Goal: Task Accomplishment & Management: Manage account settings

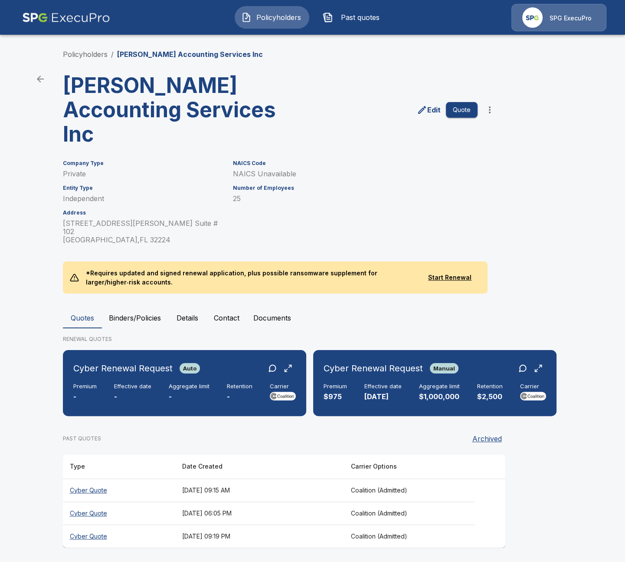
click at [568, 20] on p "SPG ExecuPro" at bounding box center [571, 18] width 42 height 9
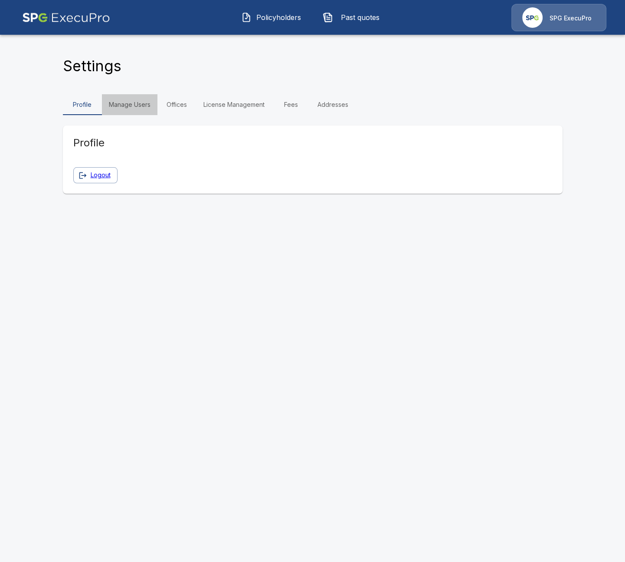
click at [135, 103] on link "Manage Users" at bounding box center [130, 104] width 56 height 21
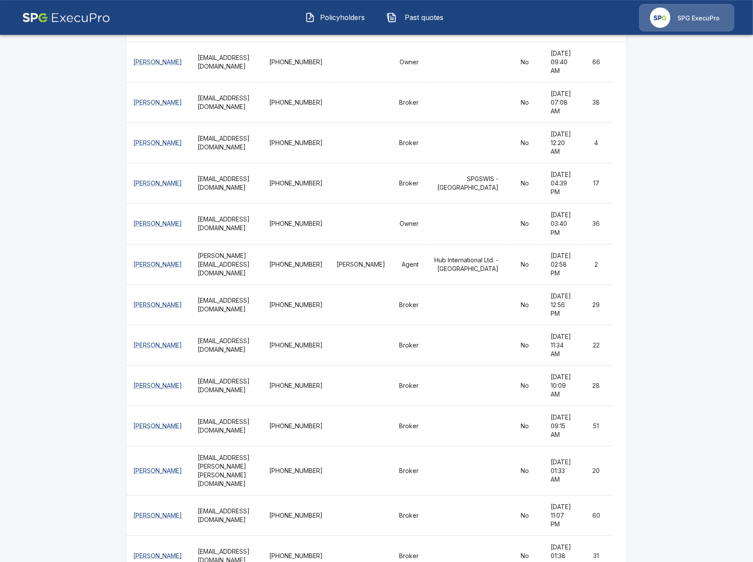
scroll to position [150, 0]
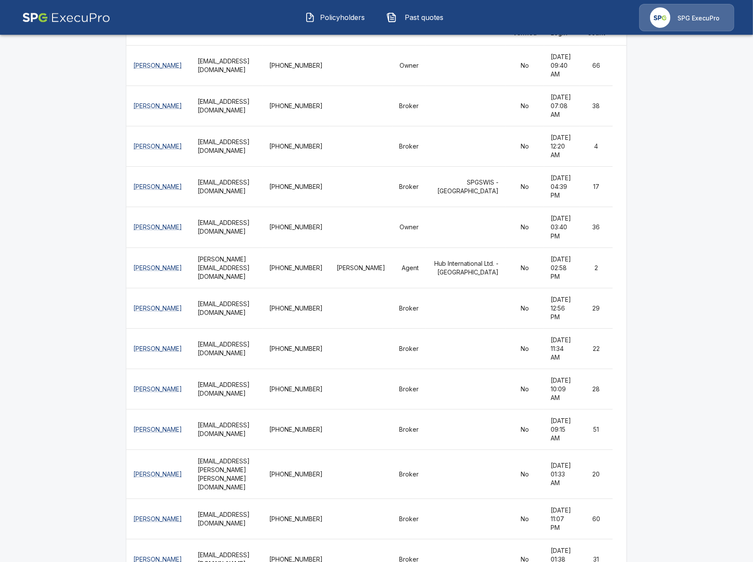
click at [191, 167] on th "rpro.ismail.zabi@hubinternational.com" at bounding box center [227, 146] width 72 height 40
drag, startPoint x: 77, startPoint y: 174, endPoint x: 96, endPoint y: 168, distance: 19.8
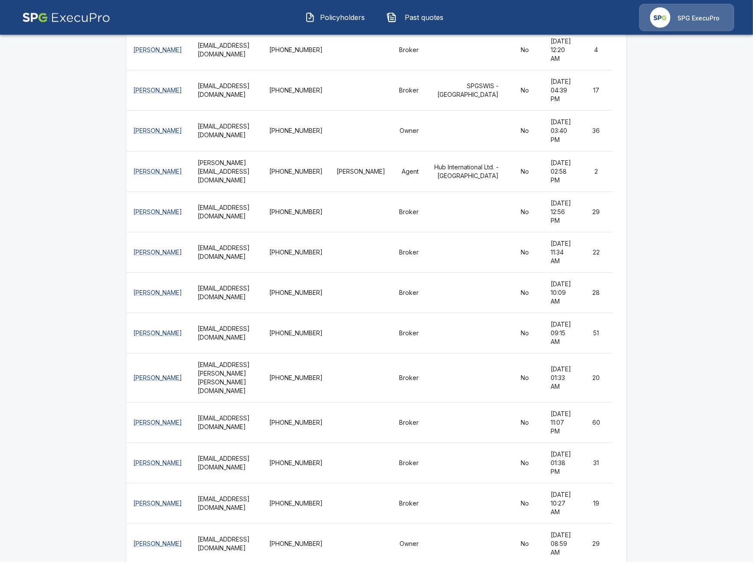
scroll to position [250, 0]
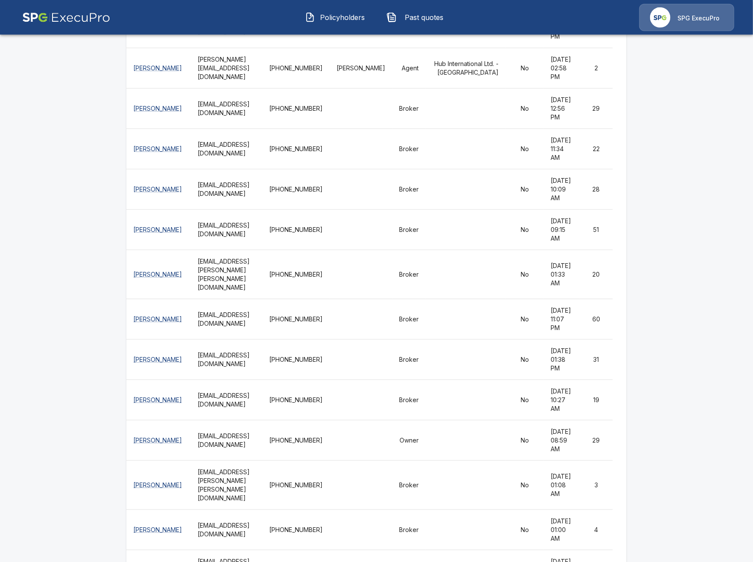
scroll to position [350, 0]
click at [220, 209] on th "IManning@csrisks.com" at bounding box center [227, 188] width 72 height 40
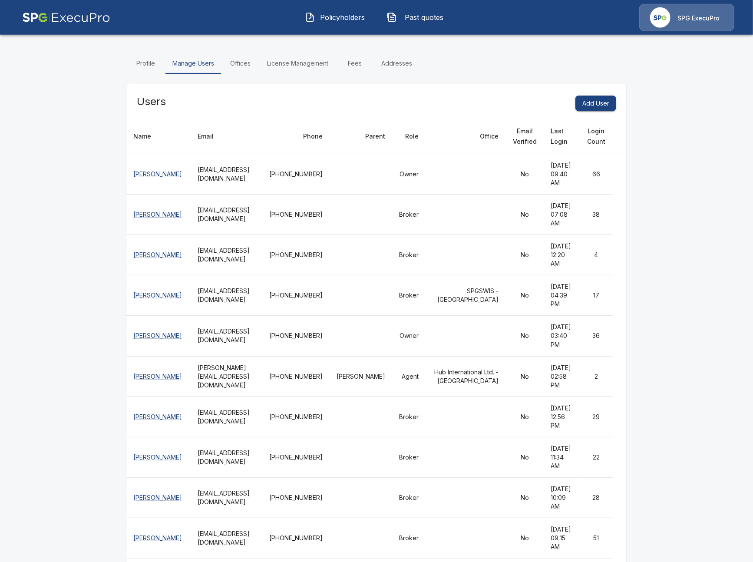
scroll to position [40, 0]
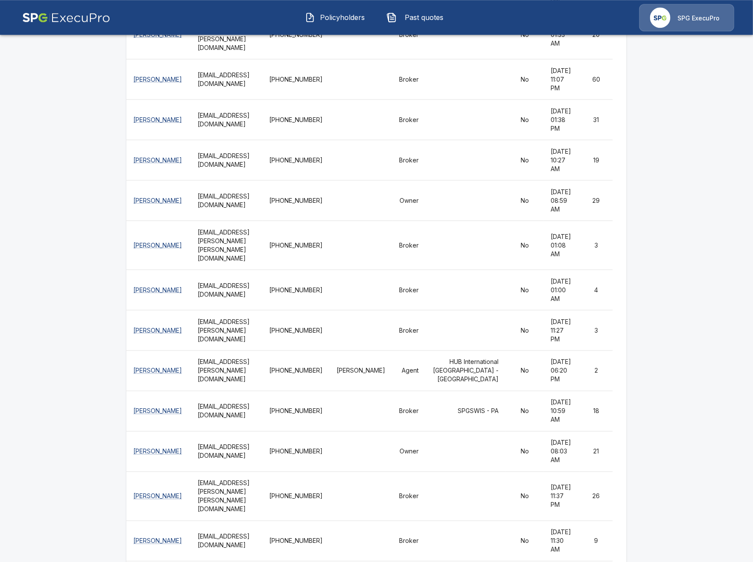
scroll to position [590, 0]
click at [32, 22] on img at bounding box center [66, 17] width 88 height 27
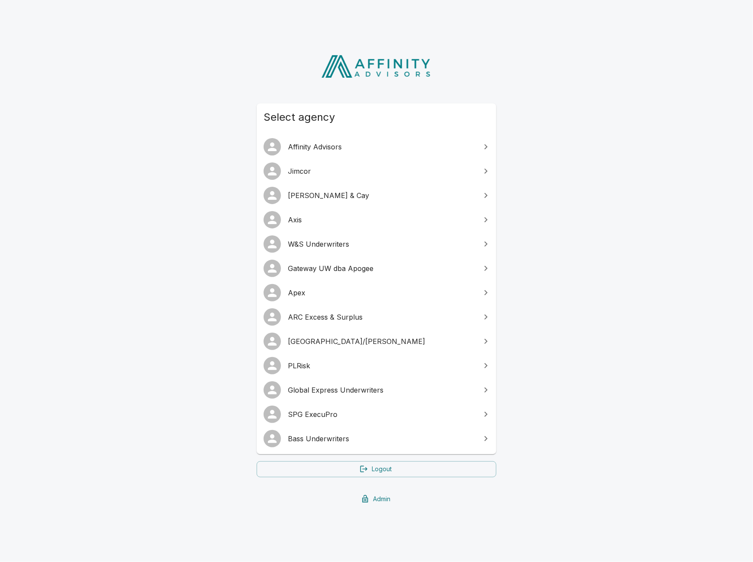
click at [362, 444] on link "Bass Underwriters" at bounding box center [377, 438] width 240 height 24
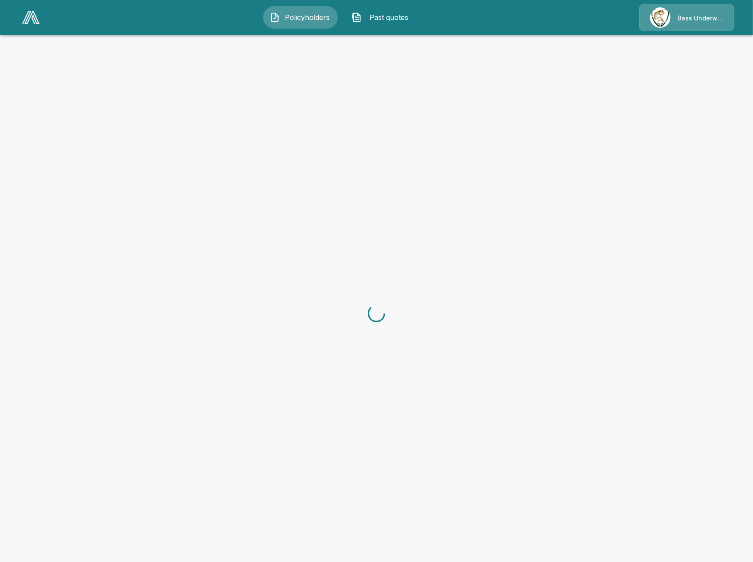
click at [666, 27] on div "Bass Underwriters" at bounding box center [686, 17] width 95 height 27
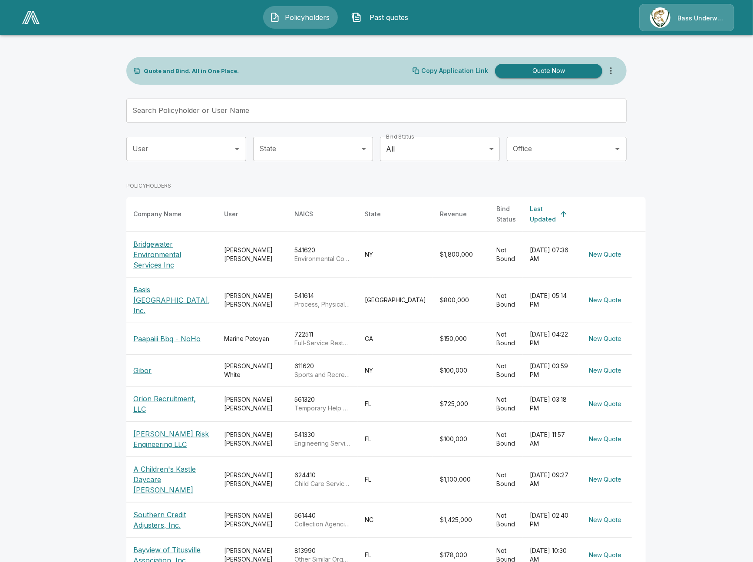
click at [673, 22] on div "Bass Underwriters" at bounding box center [686, 17] width 95 height 27
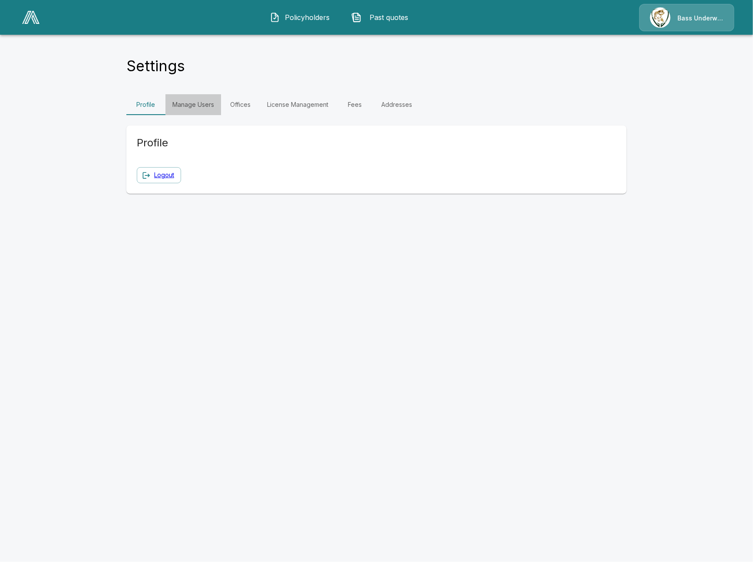
click at [202, 112] on link "Manage Users" at bounding box center [193, 104] width 56 height 21
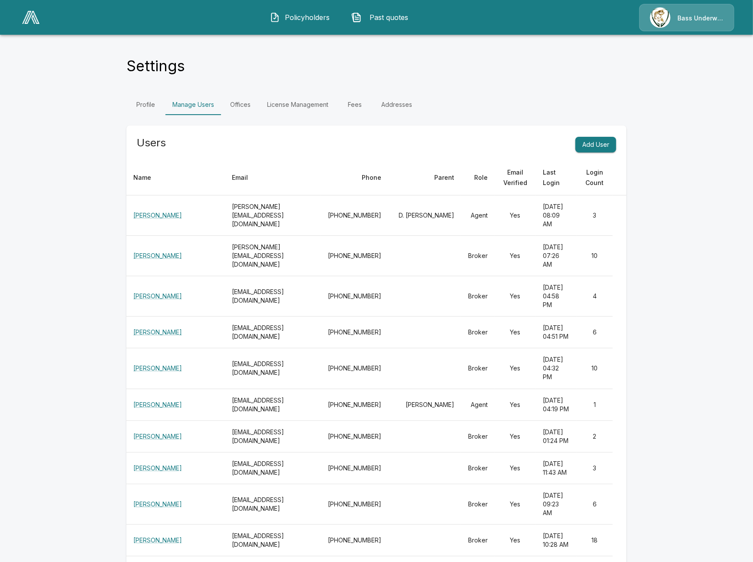
drag, startPoint x: 165, startPoint y: 176, endPoint x: 160, endPoint y: 176, distance: 5.7
click at [165, 176] on th "Name" at bounding box center [175, 177] width 99 height 35
drag, startPoint x: 147, startPoint y: 174, endPoint x: 213, endPoint y: 176, distance: 66.4
click at [149, 174] on th "Name" at bounding box center [175, 177] width 99 height 35
drag, startPoint x: 215, startPoint y: 176, endPoint x: 315, endPoint y: 174, distance: 99.9
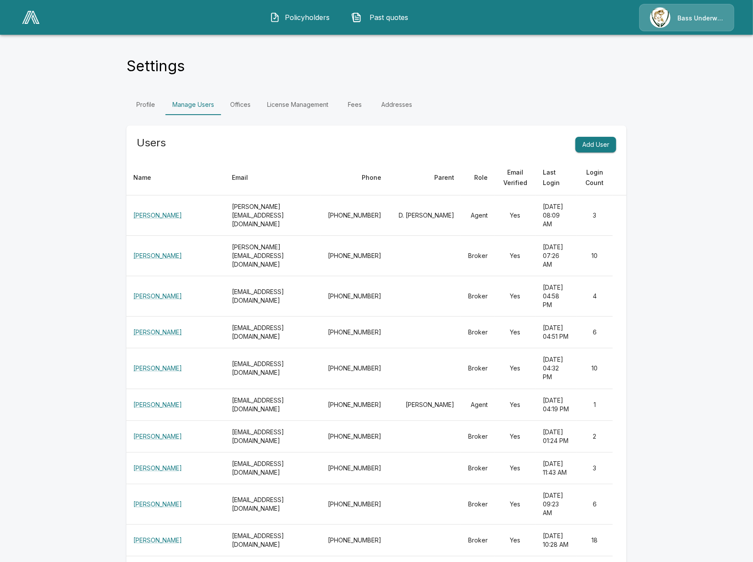
click at [225, 176] on th "Email" at bounding box center [273, 177] width 96 height 35
drag, startPoint x: 395, startPoint y: 181, endPoint x: 444, endPoint y: 174, distance: 49.0
click at [388, 180] on th "Phone" at bounding box center [354, 177] width 67 height 35
click at [475, 180] on th "Role" at bounding box center [477, 177] width 33 height 35
click at [494, 180] on th "Role" at bounding box center [477, 177] width 33 height 35
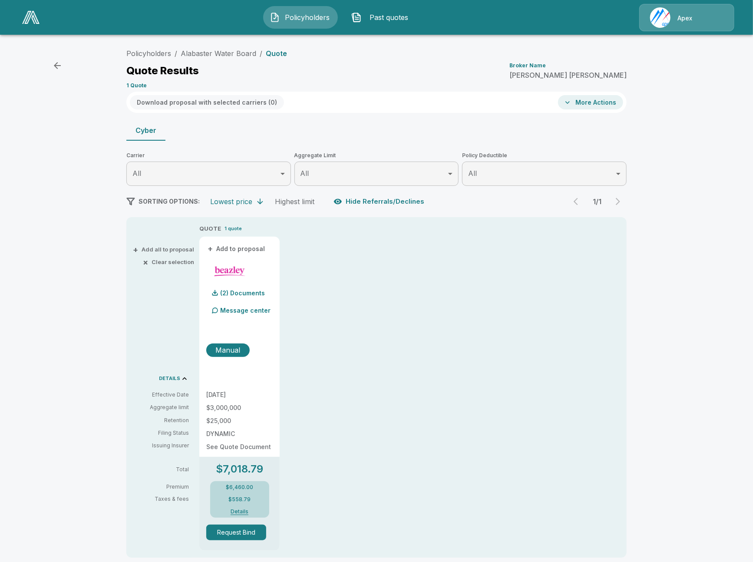
drag, startPoint x: 84, startPoint y: 298, endPoint x: 83, endPoint y: 302, distance: 4.5
click at [82, 302] on div "Policyholders / Alabaster Water Board / Quote Quote Results Broker Name Connie …" at bounding box center [376, 333] width 753 height 585
drag, startPoint x: 51, startPoint y: 165, endPoint x: 119, endPoint y: 94, distance: 98.5
click at [53, 162] on div "Policyholders / Alabaster Water Board / Quote Quote Results Broker Name Connie …" at bounding box center [376, 333] width 753 height 585
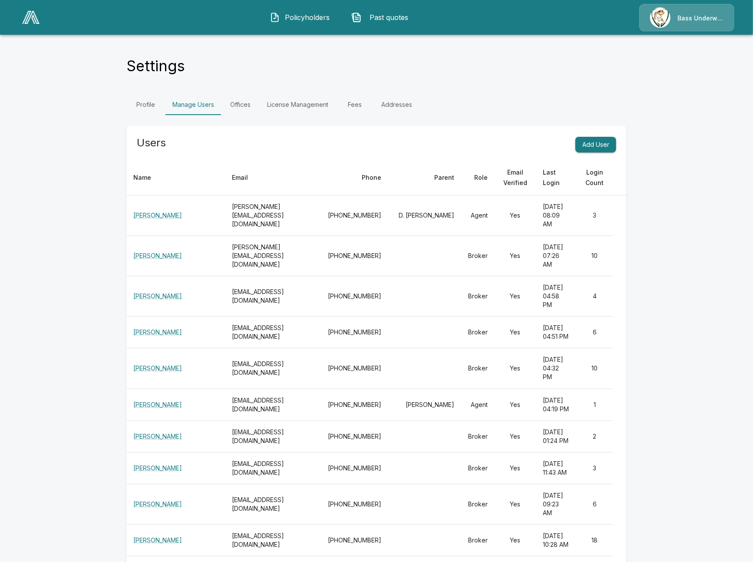
click at [36, 26] on link at bounding box center [31, 17] width 24 height 20
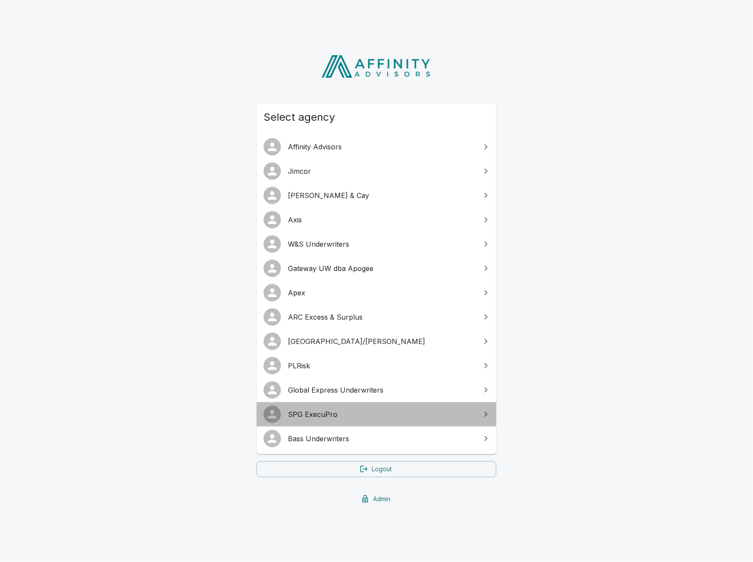
click at [354, 411] on span "SPG ExecuPro" at bounding box center [381, 414] width 187 height 10
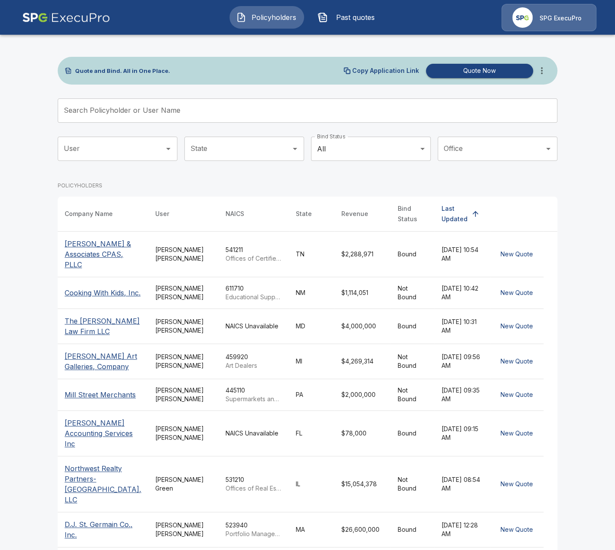
click at [38, 200] on main "Quote and Bind. All in One Place. Copy Application Link Quote Now Search Policy…" at bounding box center [307, 338] width 615 height 677
click at [561, 16] on p "SPG ExecuPro" at bounding box center [561, 18] width 42 height 9
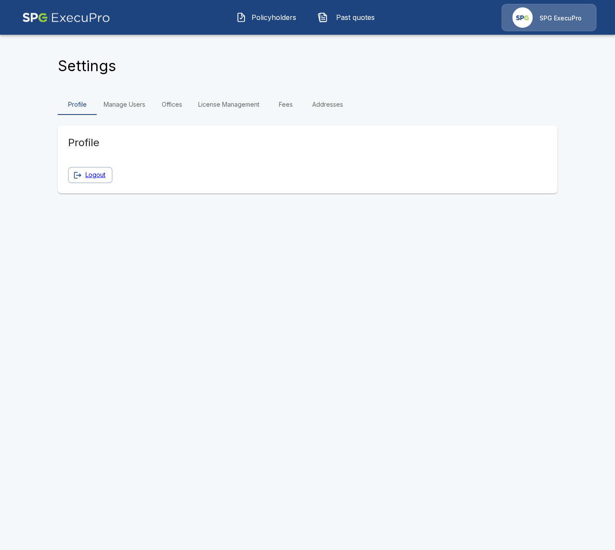
click at [115, 112] on link "Manage Users" at bounding box center [125, 104] width 56 height 21
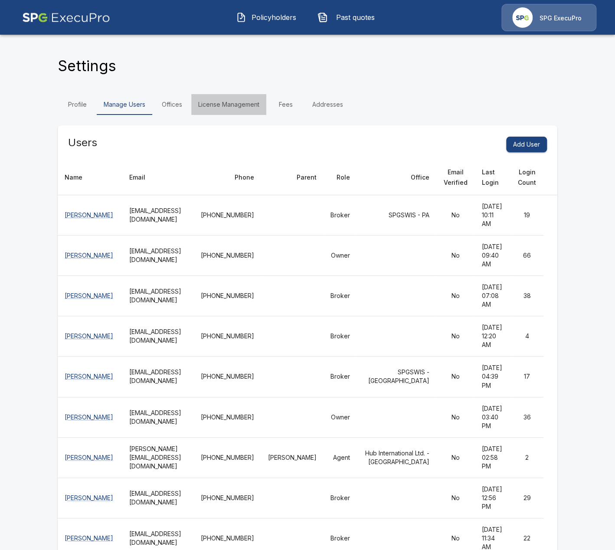
click at [243, 107] on link "License Management" at bounding box center [228, 104] width 75 height 21
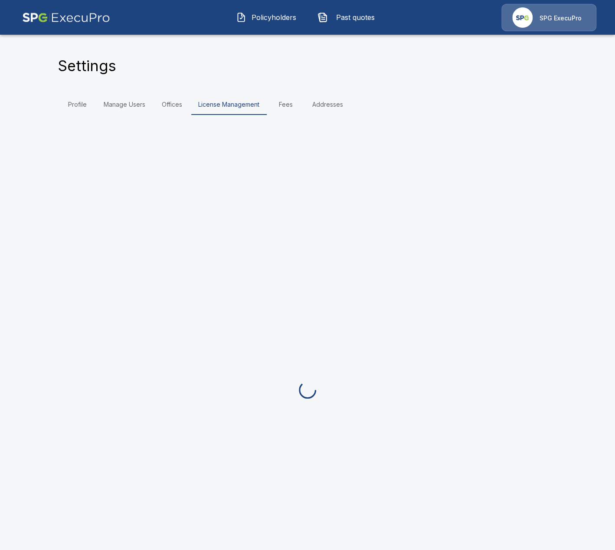
click at [282, 105] on link "Fees" at bounding box center [285, 104] width 39 height 21
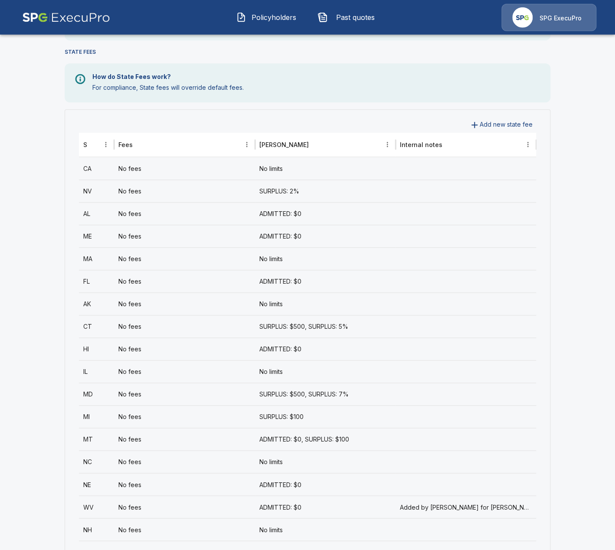
scroll to position [300, 0]
click at [181, 260] on div "No fees" at bounding box center [184, 258] width 141 height 23
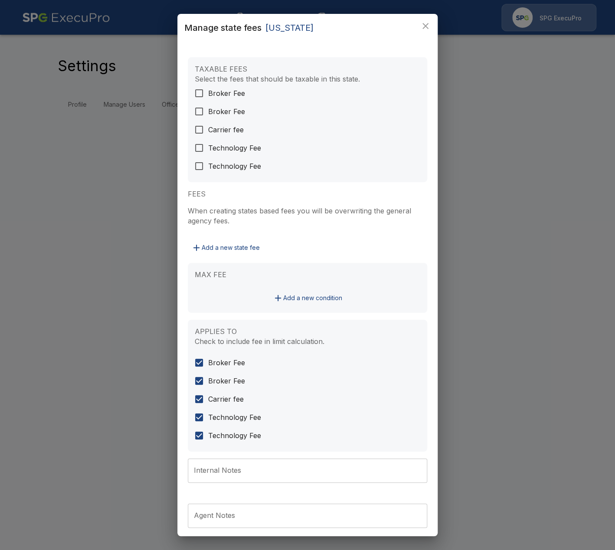
click at [125, 265] on div "Manage state fees Massachusetts TAXABLE FEES Select the fees that should be tax…" at bounding box center [307, 275] width 615 height 550
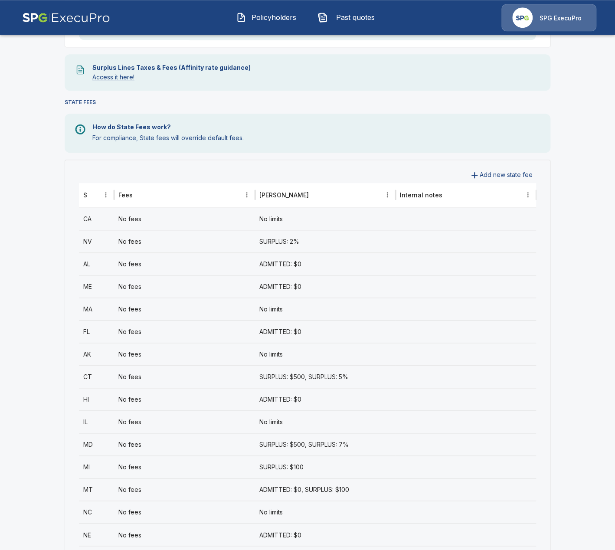
scroll to position [250, 0]
click at [38, 286] on main "Settings Profile Manage Users Offices License Management Fees Addresses DEFAULT…" at bounding box center [307, 284] width 615 height 1068
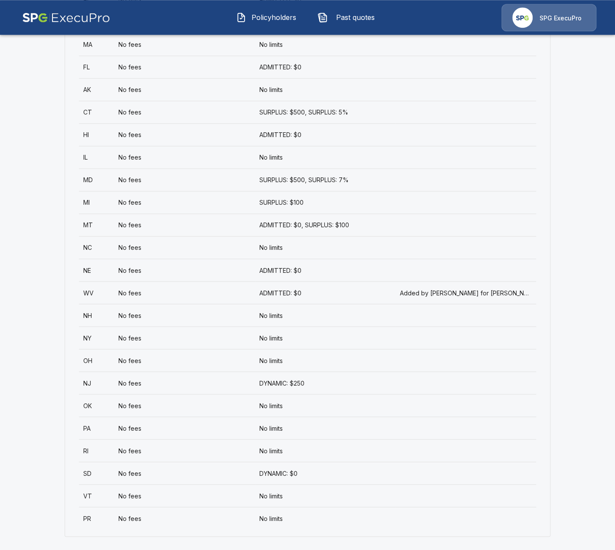
scroll to position [517, 0]
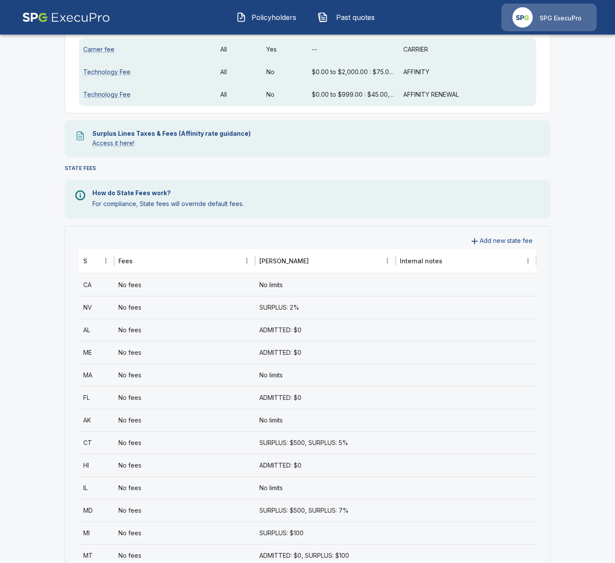
scroll to position [180, 0]
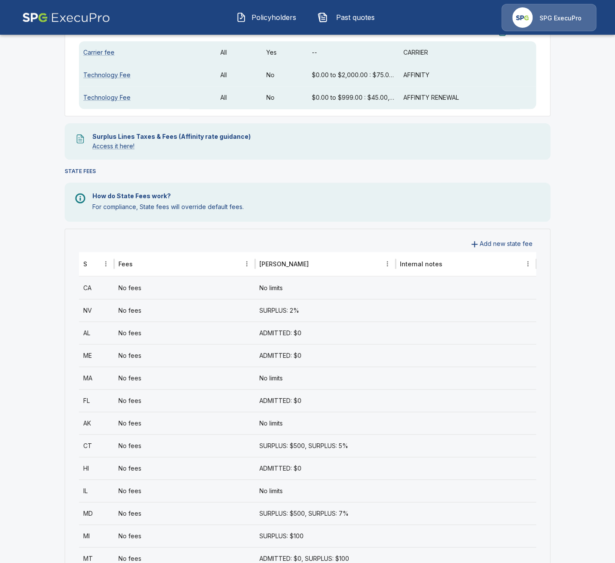
click at [564, 30] on div "SPG ExecuPro" at bounding box center [549, 17] width 95 height 27
click at [565, 25] on div "SPG ExecuPro" at bounding box center [549, 17] width 95 height 27
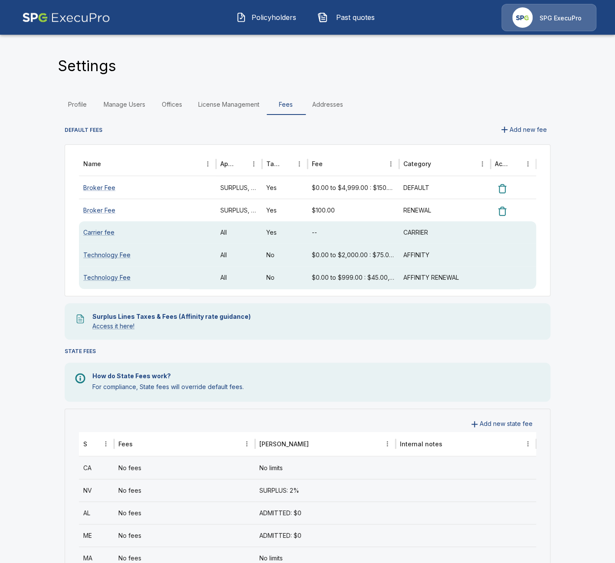
click at [564, 20] on p "SPG ExecuPro" at bounding box center [561, 18] width 42 height 9
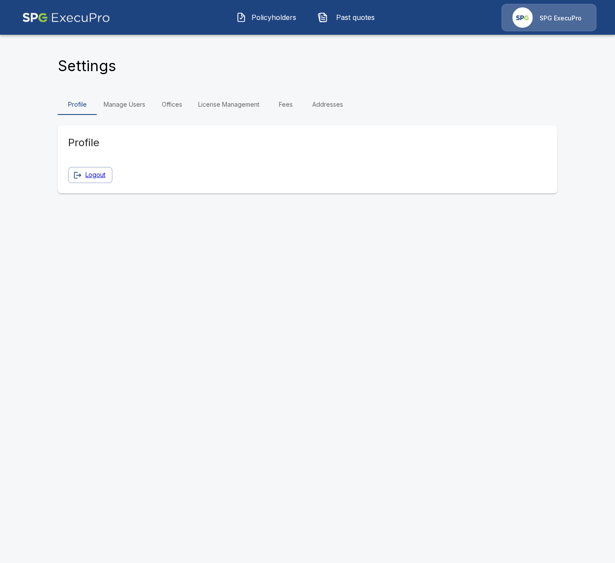
click at [128, 112] on link "Manage Users" at bounding box center [125, 104] width 56 height 21
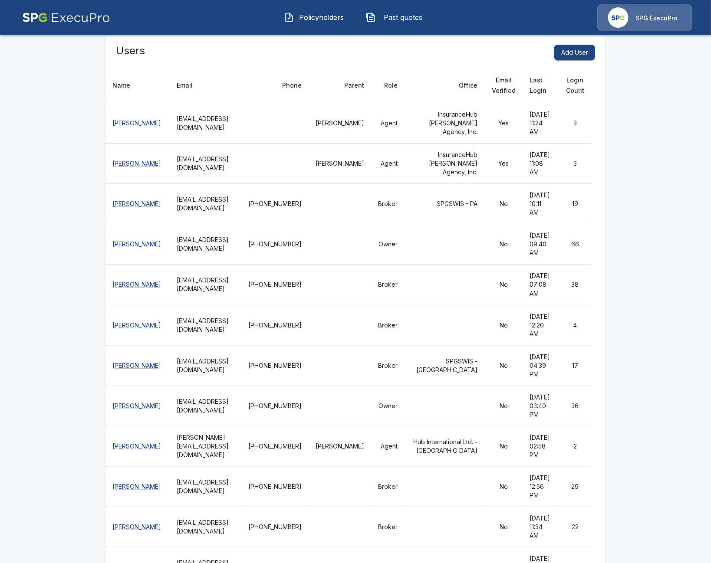
scroll to position [100, 0]
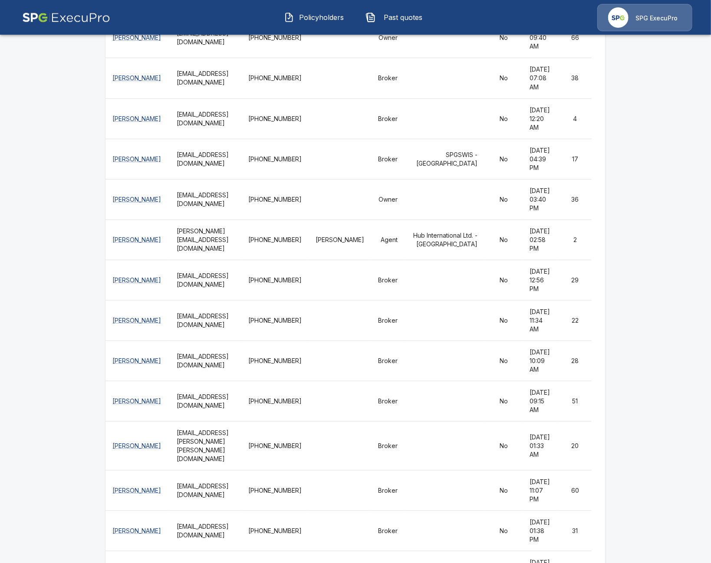
scroll to position [300, 0]
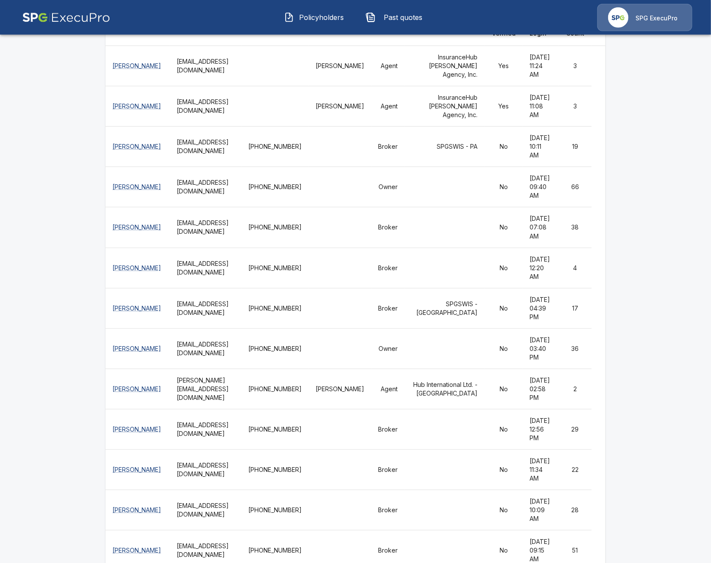
scroll to position [150, 0]
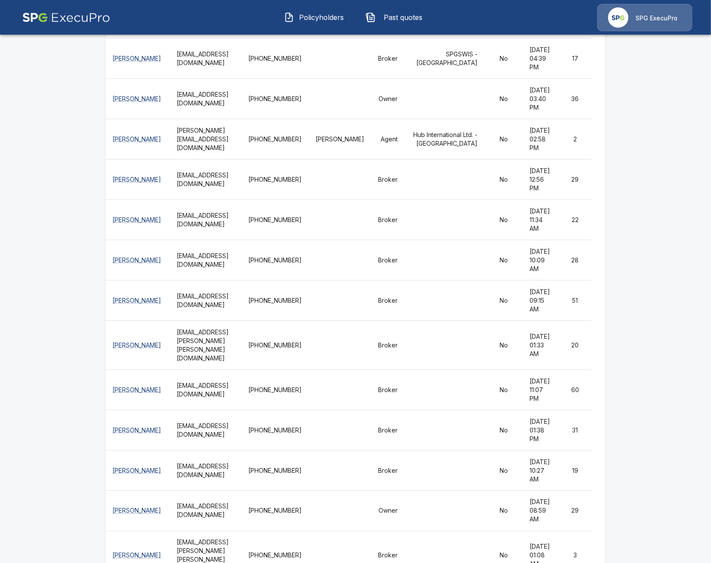
scroll to position [400, 0]
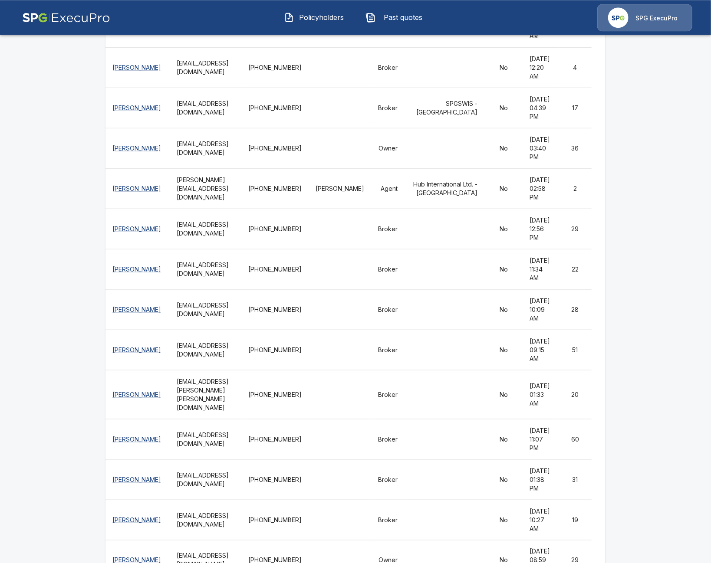
scroll to position [350, 0]
drag, startPoint x: 86, startPoint y: 358, endPoint x: 92, endPoint y: 351, distance: 9.5
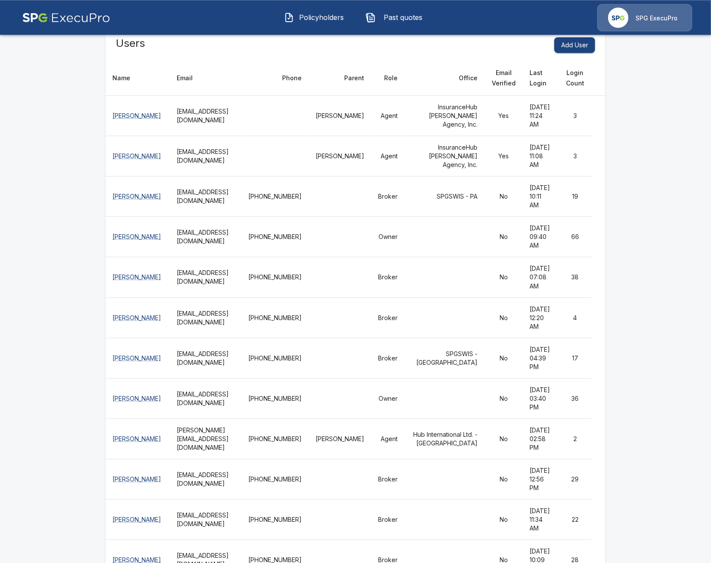
scroll to position [100, 0]
drag, startPoint x: 29, startPoint y: 364, endPoint x: 178, endPoint y: 374, distance: 149.2
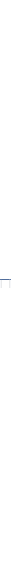
scroll to position [150, 0]
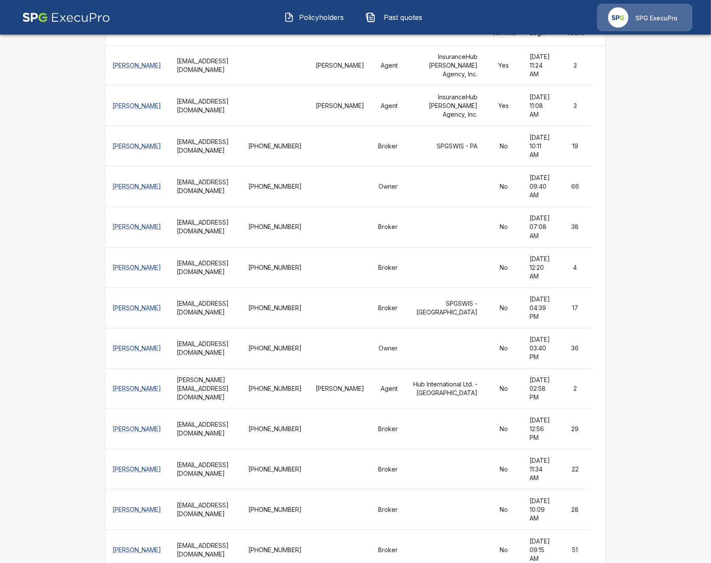
click at [405, 207] on td "Owner" at bounding box center [388, 187] width 33 height 40
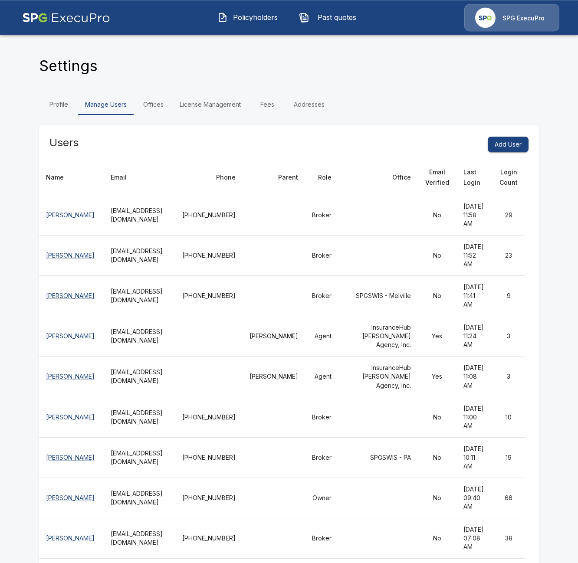
scroll to position [0, 0]
click at [238, 105] on link "License Management" at bounding box center [210, 104] width 75 height 21
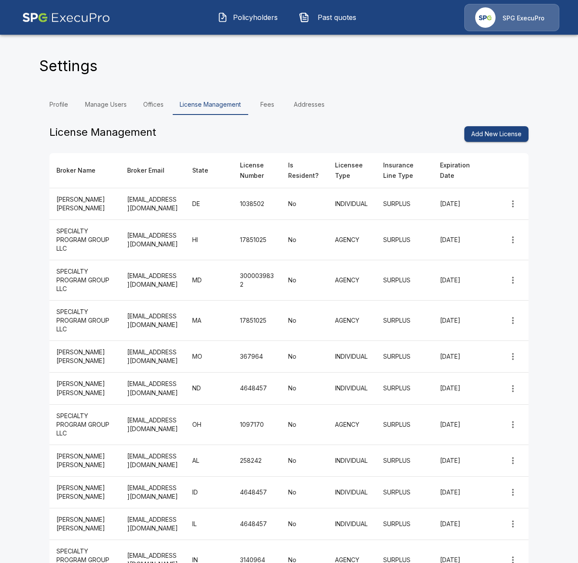
click at [264, 103] on link "Fees" at bounding box center [267, 104] width 39 height 21
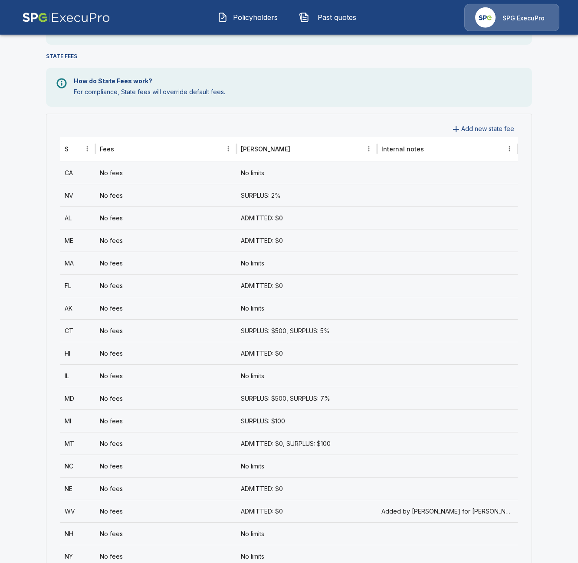
scroll to position [300, 0]
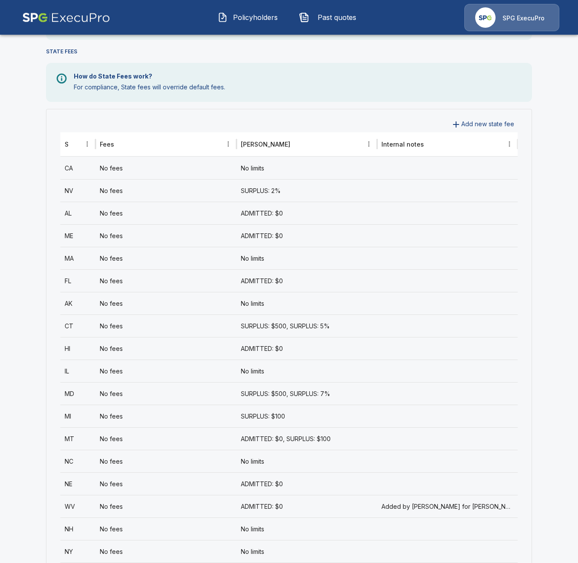
click at [332, 218] on div "ADMITTED: $0" at bounding box center [307, 213] width 141 height 23
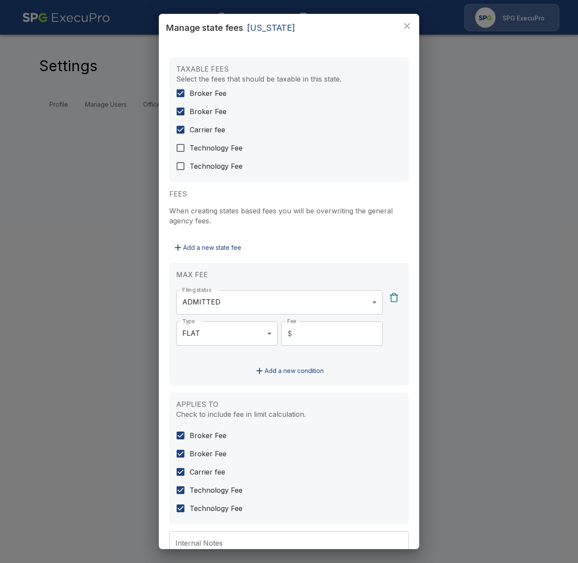
click at [560, 229] on div "Manage state fees Alabama TAXABLE FEES Select the fees that should be taxable i…" at bounding box center [289, 281] width 578 height 563
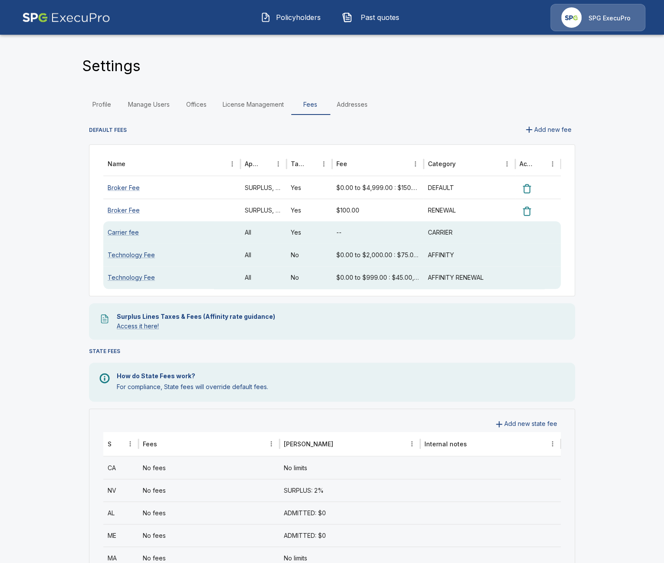
click at [281, 23] on button "Policyholders" at bounding box center [291, 17] width 75 height 23
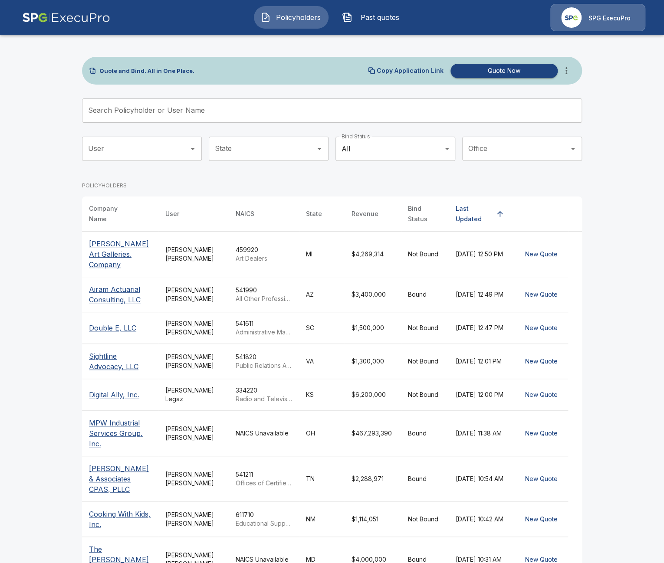
click at [316, 114] on input "Search Policyholder or User Name" at bounding box center [327, 111] width 490 height 24
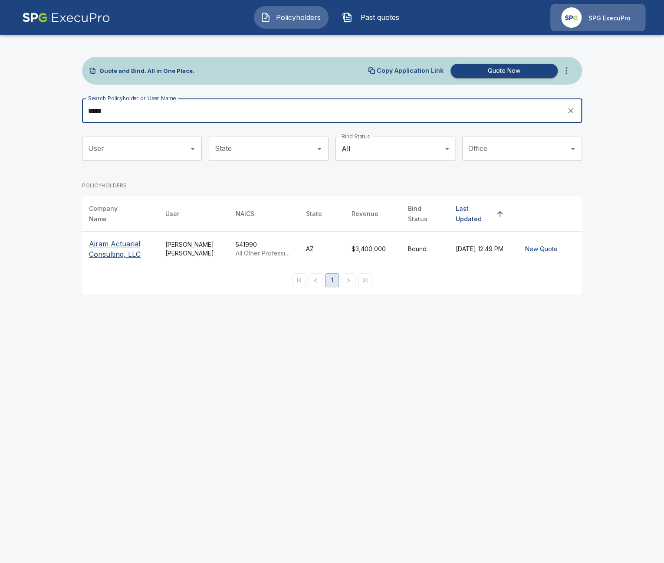
type input "*****"
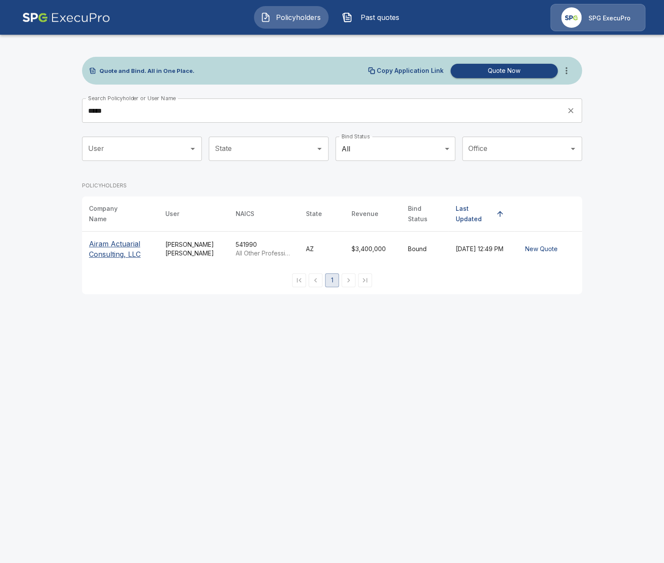
click at [132, 250] on p "Airam Actuarial Consulting, LLC" at bounding box center [120, 249] width 62 height 21
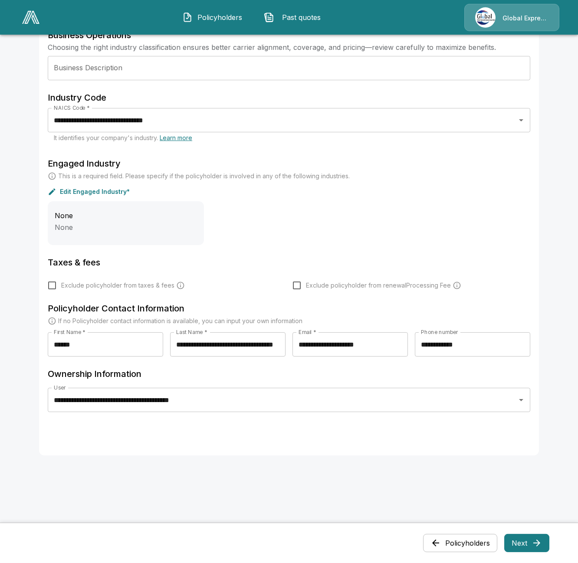
scroll to position [250, 0]
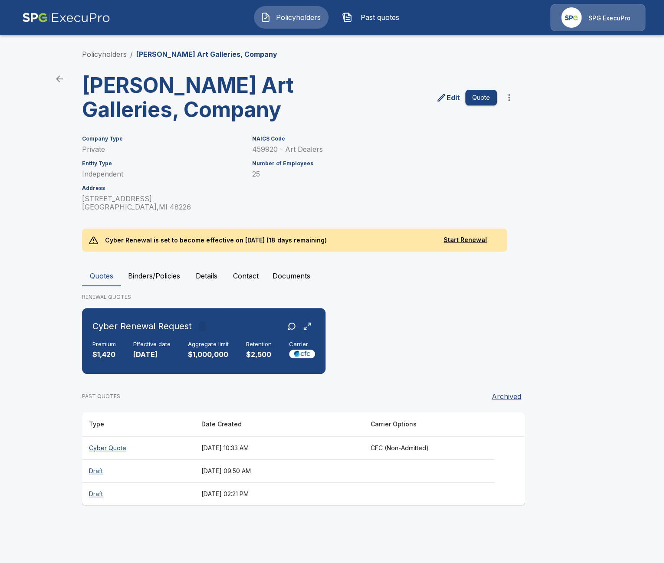
click at [41, 270] on main "Policyholders / [PERSON_NAME] Art Galleries, Company [PERSON_NAME] Art Gallerie…" at bounding box center [332, 261] width 664 height 522
click at [170, 339] on div "Cyber Renewal Request Premium $1,420 Effective date [DATE] Aggregate limit $1,0…" at bounding box center [204, 341] width 237 height 59
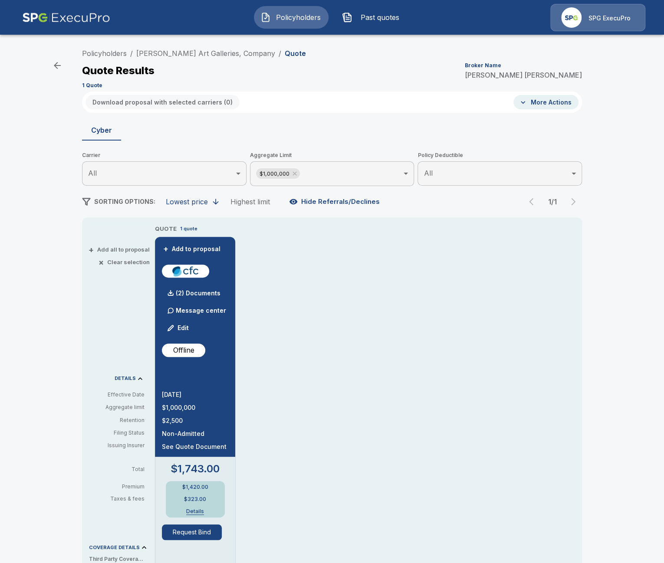
click at [183, 329] on button "Edit" at bounding box center [179, 327] width 30 height 17
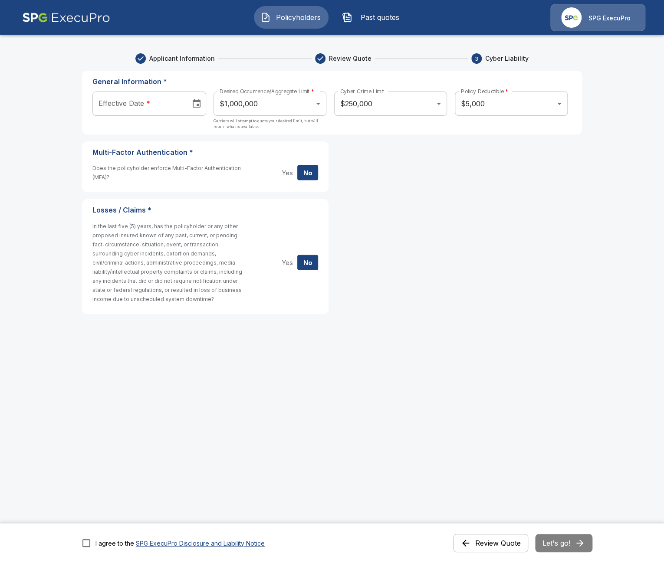
type input "**********"
type input "****"
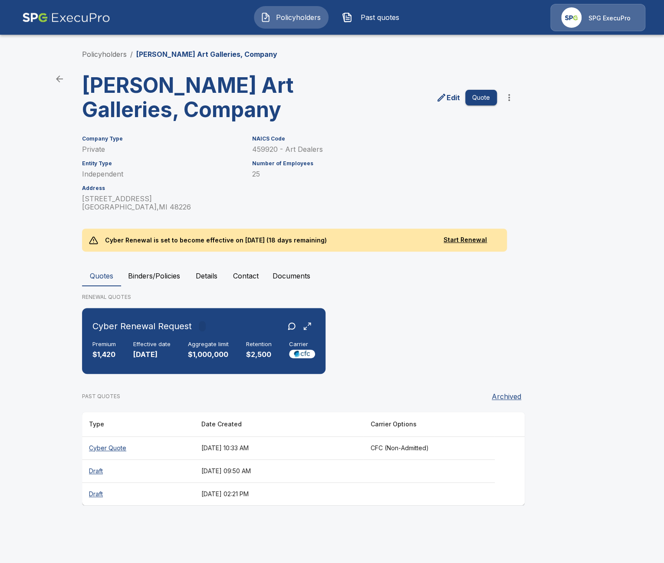
click at [118, 522] on html "Policyholders Past quotes SPG ExecuPro Policyholders / [PERSON_NAME] Art Galler…" at bounding box center [332, 261] width 664 height 522
click at [140, 471] on th "Draft" at bounding box center [138, 471] width 112 height 23
click at [250, 454] on th "[DATE] 10:33 AM" at bounding box center [278, 448] width 169 height 23
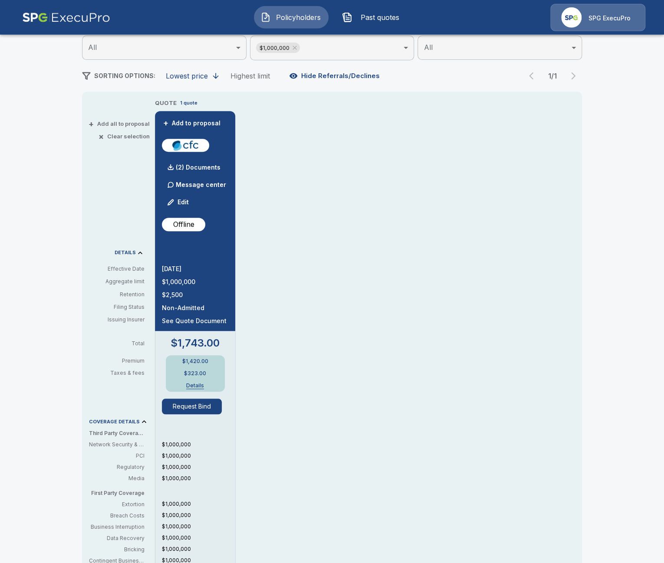
scroll to position [125, 0]
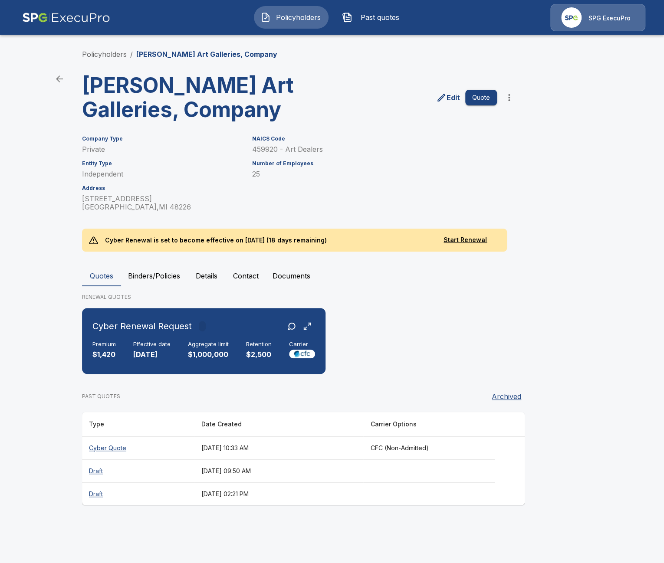
click at [310, 468] on th "[DATE] 09:50 AM" at bounding box center [278, 471] width 169 height 23
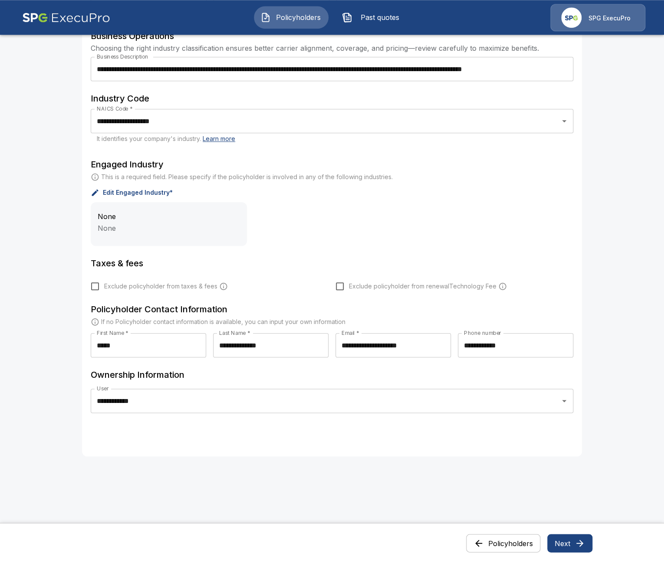
scroll to position [250, 0]
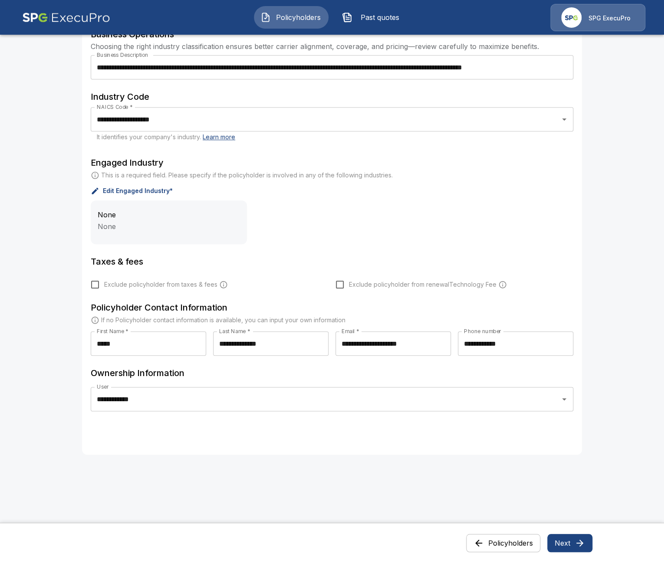
click at [511, 545] on button "Policyholders" at bounding box center [503, 543] width 74 height 18
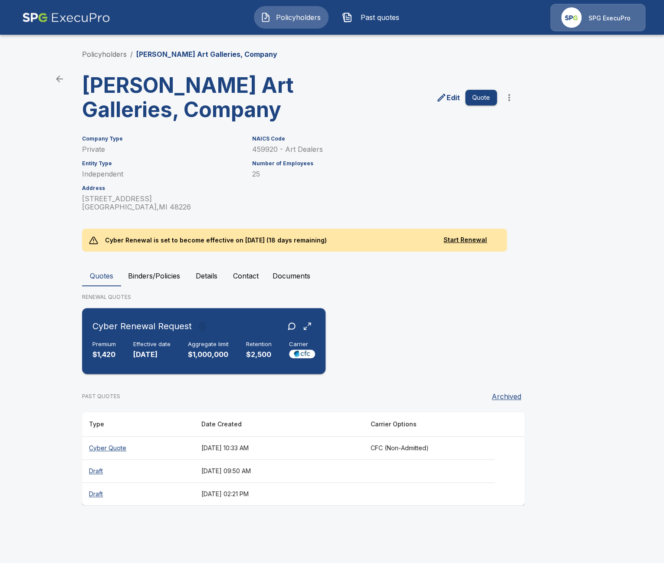
click at [235, 348] on div "Premium $1,420 Effective date 9/30/2025 Aggregate limit $1,000,000 Retention $2…" at bounding box center [203, 350] width 223 height 19
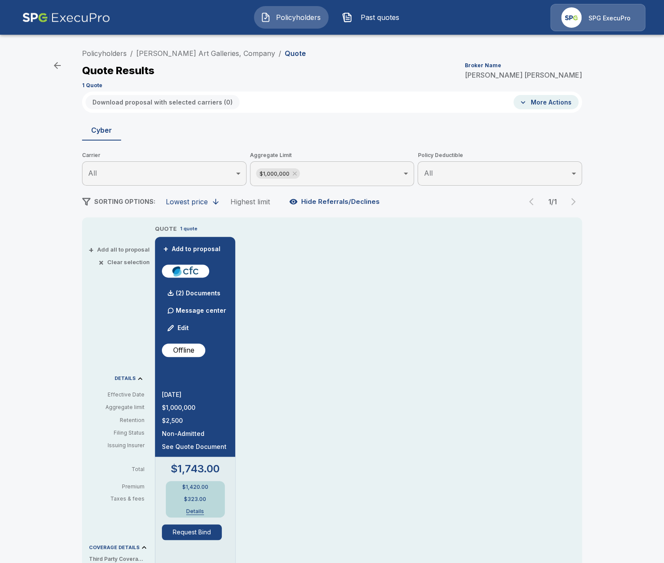
click at [186, 333] on button "Edit" at bounding box center [179, 327] width 30 height 17
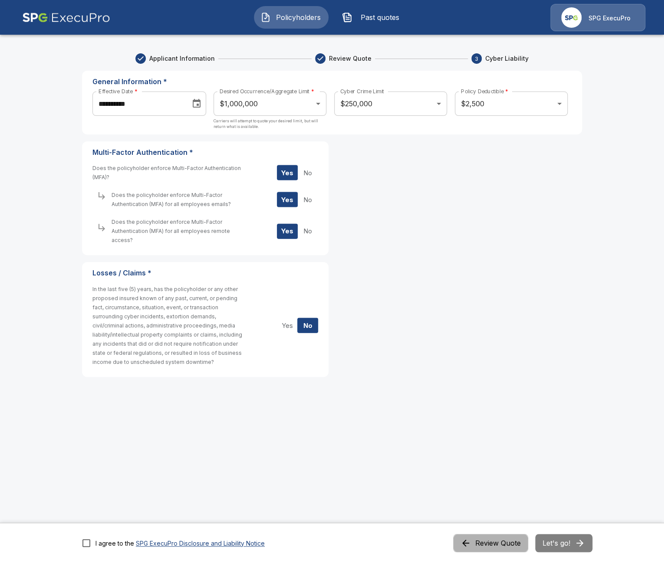
click at [500, 543] on button "Review Quote" at bounding box center [490, 543] width 75 height 18
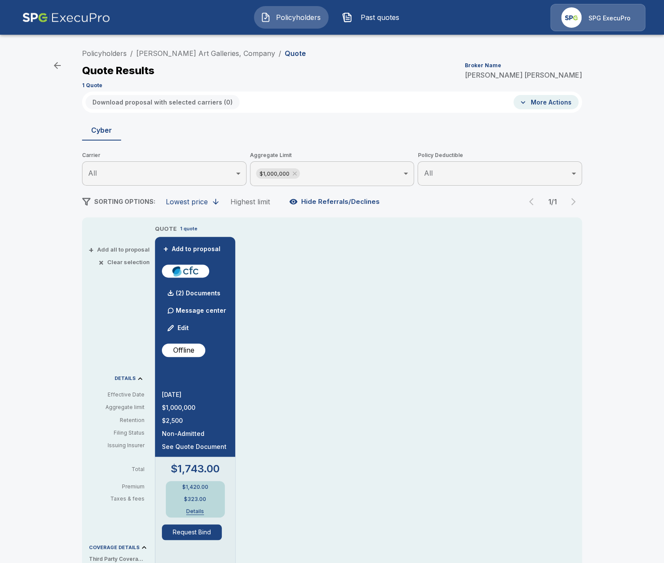
click at [184, 333] on button "Edit" at bounding box center [179, 327] width 30 height 17
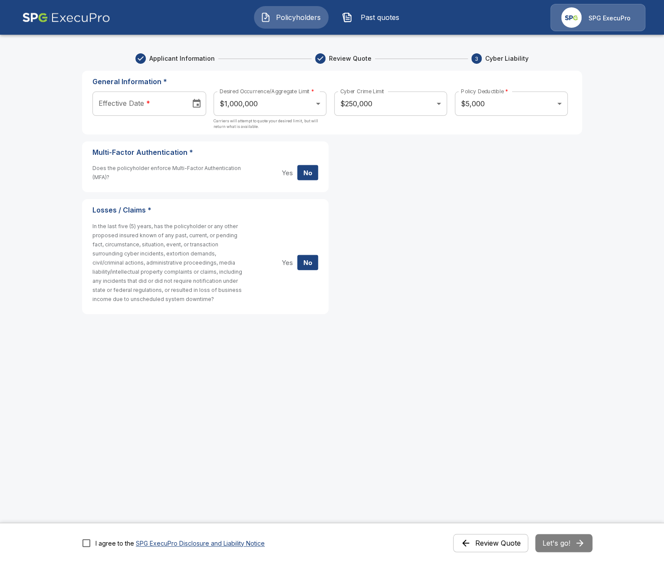
type input "**********"
type input "****"
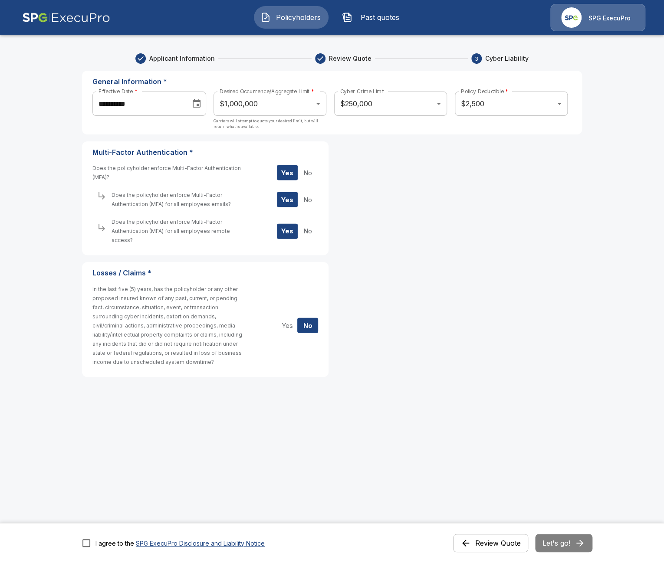
click at [519, 543] on button "Review Quote" at bounding box center [490, 543] width 75 height 18
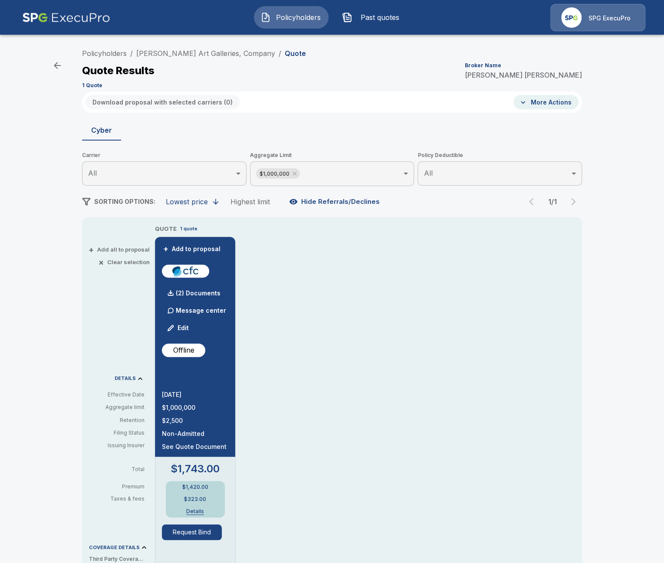
click at [178, 321] on button "Edit" at bounding box center [179, 327] width 30 height 17
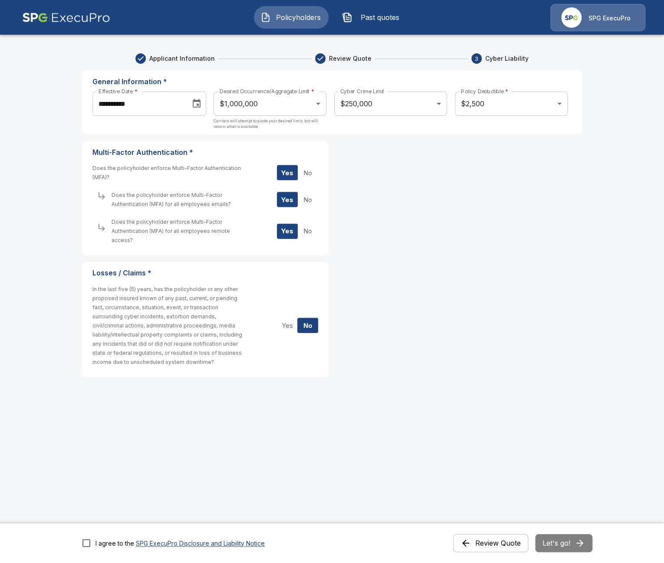
click at [480, 546] on button "Review Quote" at bounding box center [490, 543] width 75 height 18
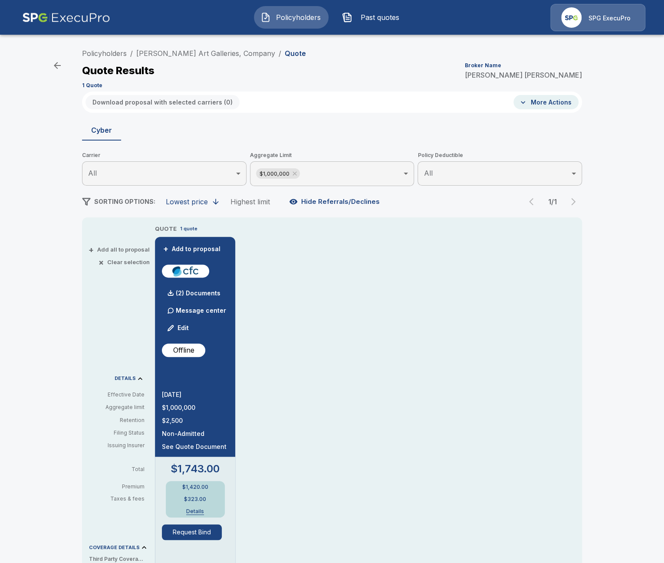
click at [183, 328] on button "Edit" at bounding box center [179, 327] width 30 height 17
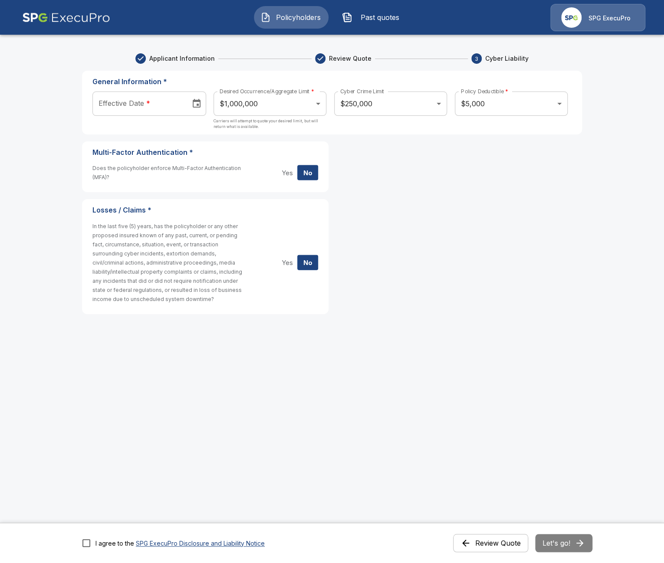
type input "**********"
type input "****"
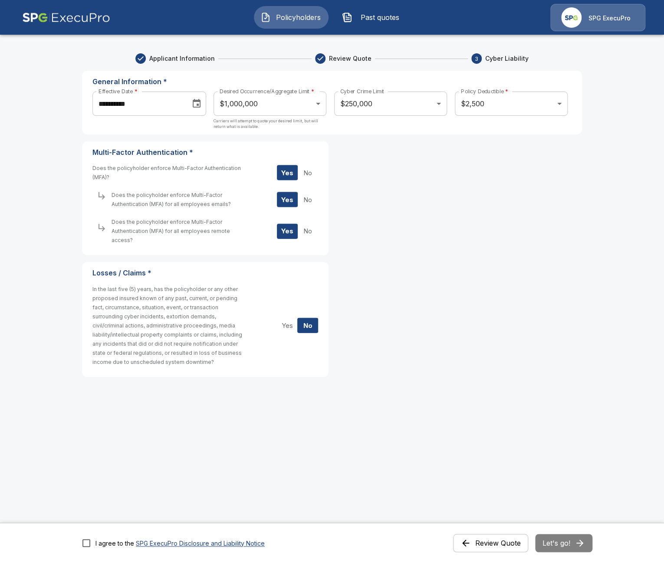
click at [511, 545] on button "Review Quote" at bounding box center [490, 543] width 75 height 18
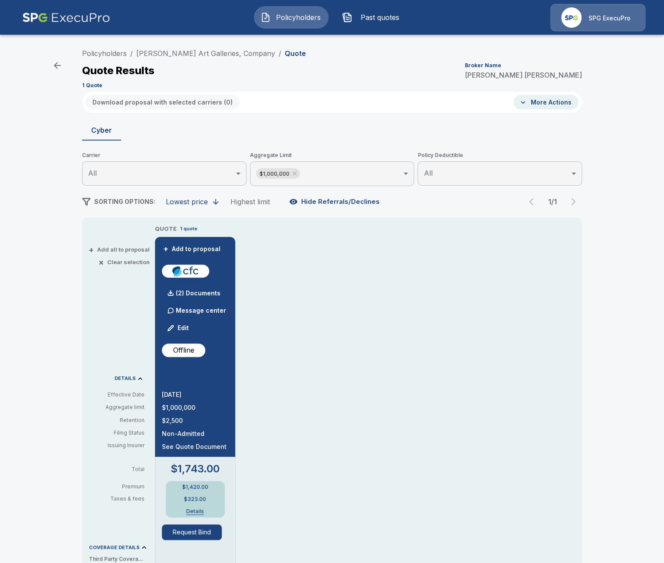
click at [184, 325] on button "Edit" at bounding box center [179, 327] width 30 height 17
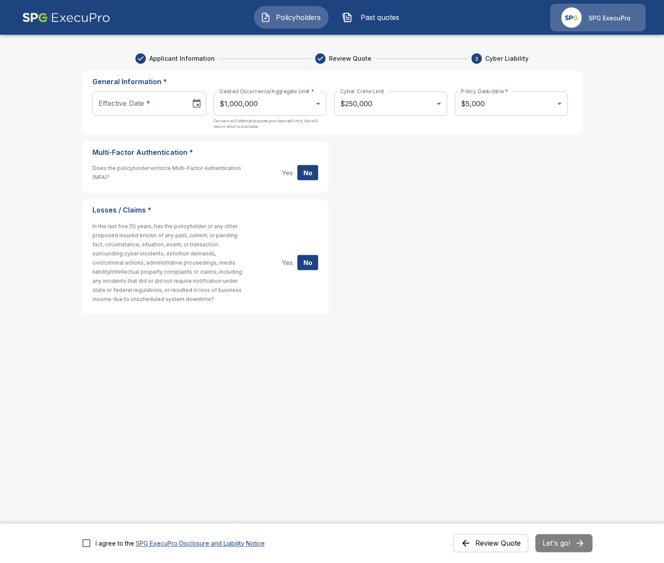
type input "**********"
type input "****"
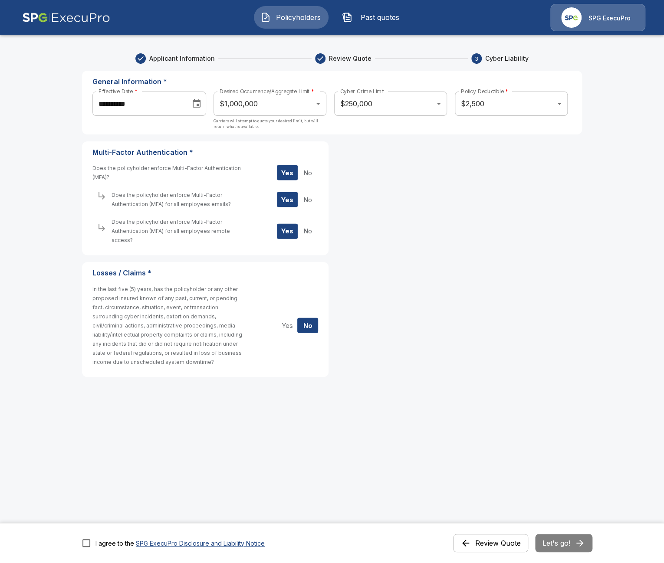
click at [515, 540] on button "Review Quote" at bounding box center [490, 543] width 75 height 18
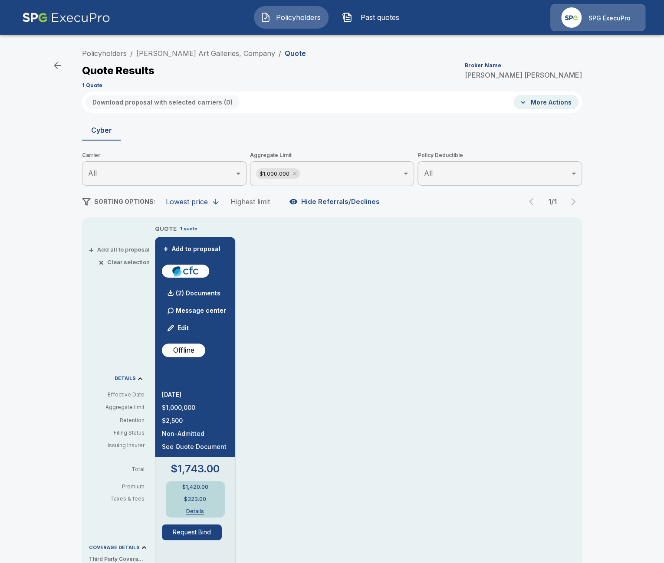
click at [180, 322] on button "Edit" at bounding box center [179, 327] width 30 height 17
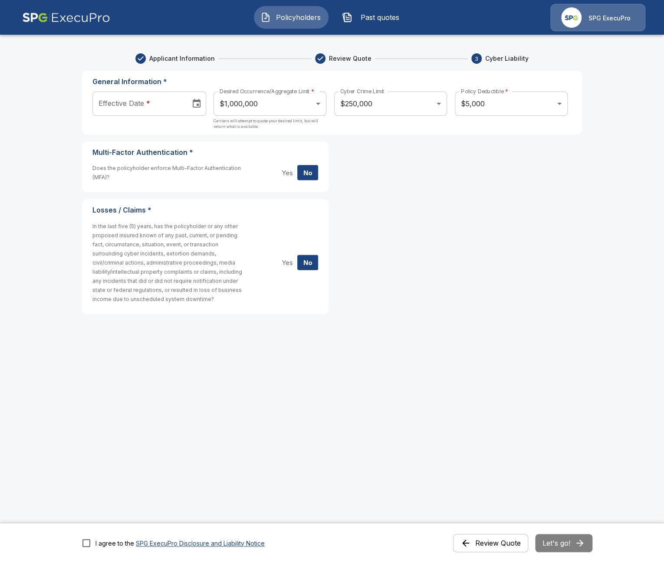
type input "**********"
type input "****"
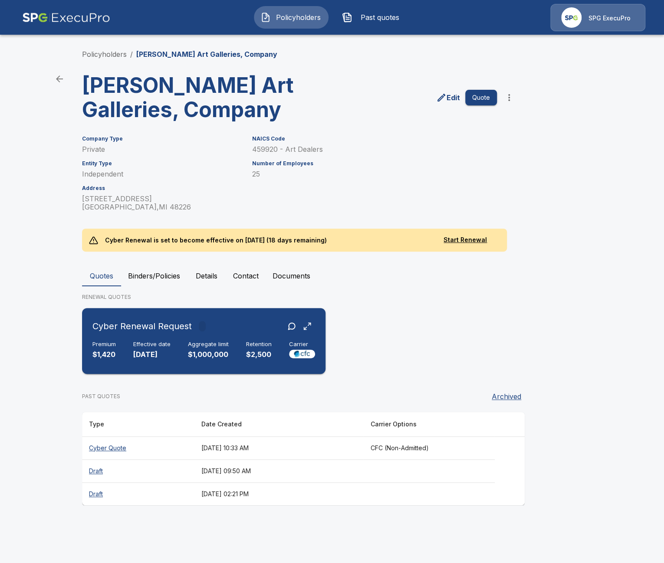
click at [266, 354] on p "$2,500" at bounding box center [259, 355] width 26 height 10
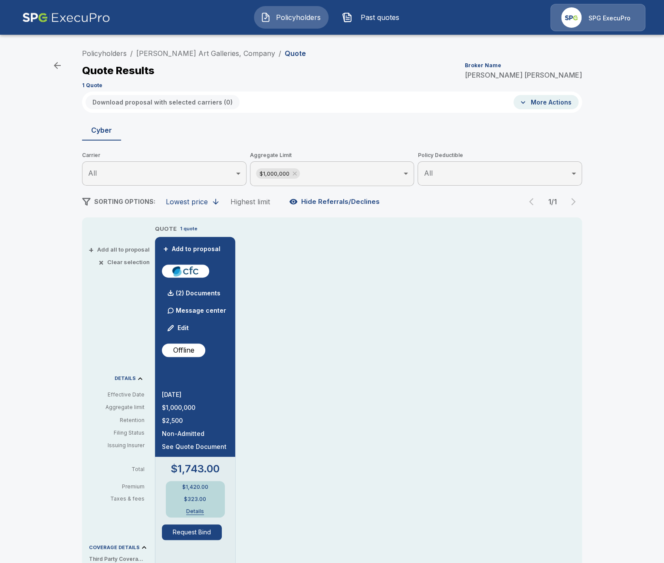
click at [184, 325] on button "Edit" at bounding box center [179, 327] width 30 height 17
click at [216, 55] on link "[PERSON_NAME] Art Galleries, Company" at bounding box center [205, 53] width 139 height 9
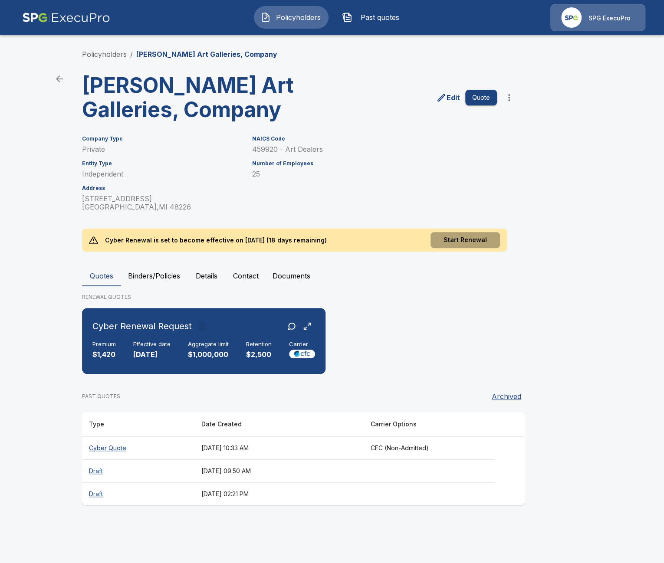
click at [464, 238] on button "Start Renewal" at bounding box center [465, 240] width 69 height 16
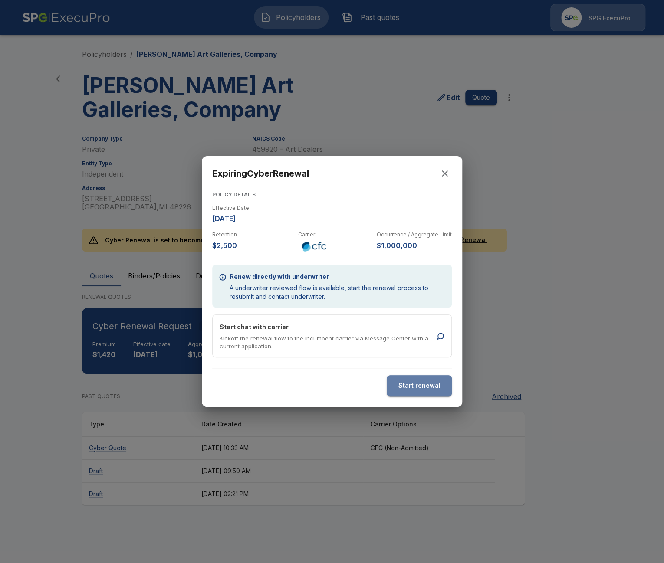
click at [429, 387] on button "Start renewal" at bounding box center [419, 385] width 65 height 21
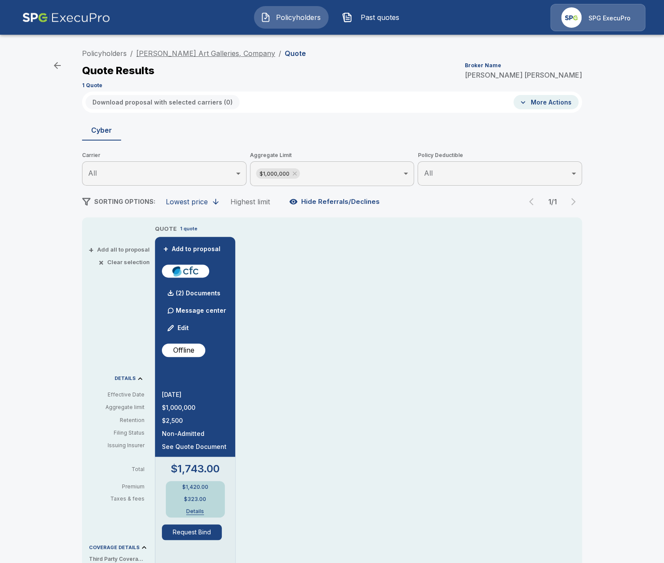
click at [209, 50] on link "[PERSON_NAME] Art Galleries, Company" at bounding box center [205, 53] width 139 height 9
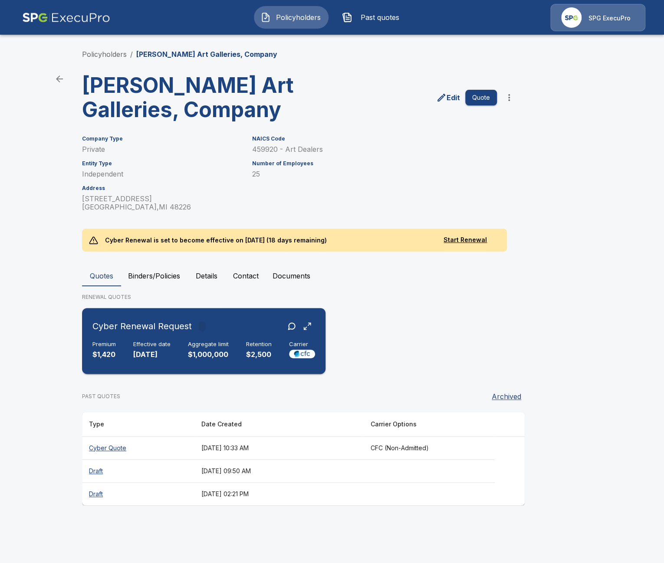
click at [199, 328] on div at bounding box center [202, 326] width 7 height 10
click at [488, 99] on button "Quote" at bounding box center [481, 98] width 32 height 16
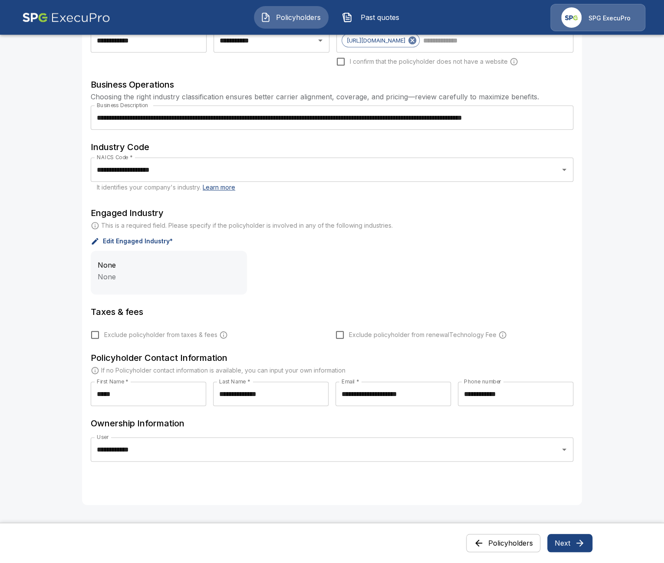
click at [555, 541] on button "Next" at bounding box center [569, 543] width 45 height 18
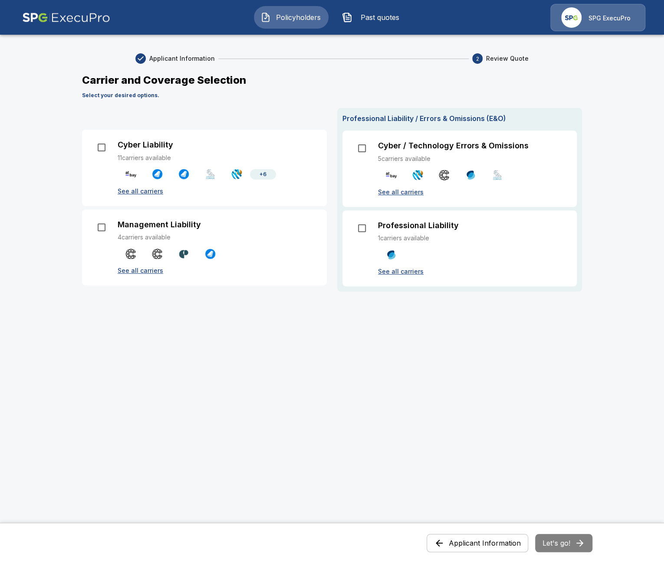
click at [147, 191] on p "See all carriers" at bounding box center [217, 191] width 199 height 9
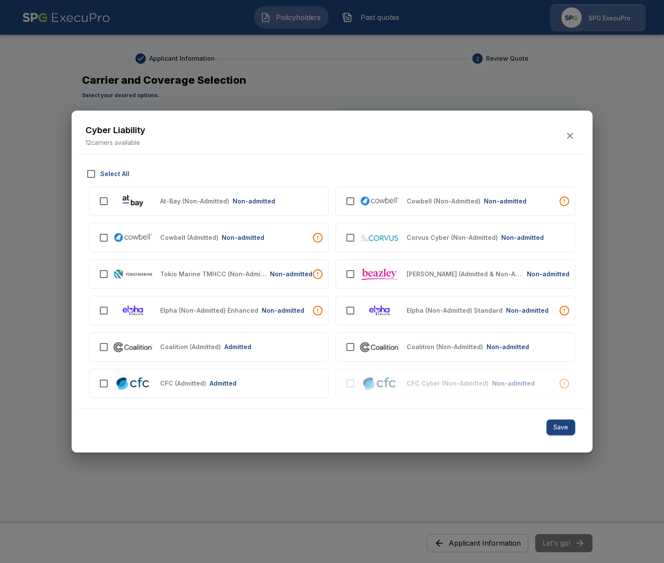
click at [388, 470] on div at bounding box center [332, 281] width 664 height 563
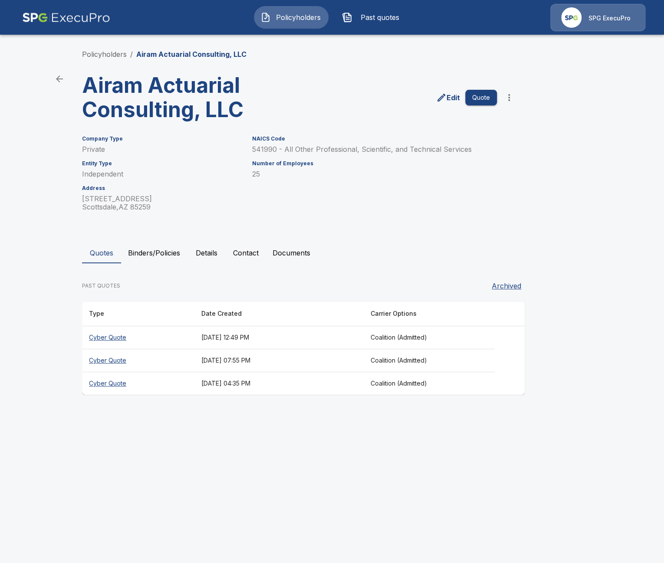
click at [333, 411] on html "Policyholders Past quotes SPG ExecuPro Policyholders / Airam Actuarial Consulti…" at bounding box center [332, 205] width 664 height 411
click at [162, 249] on button "Binders/Policies" at bounding box center [154, 253] width 66 height 21
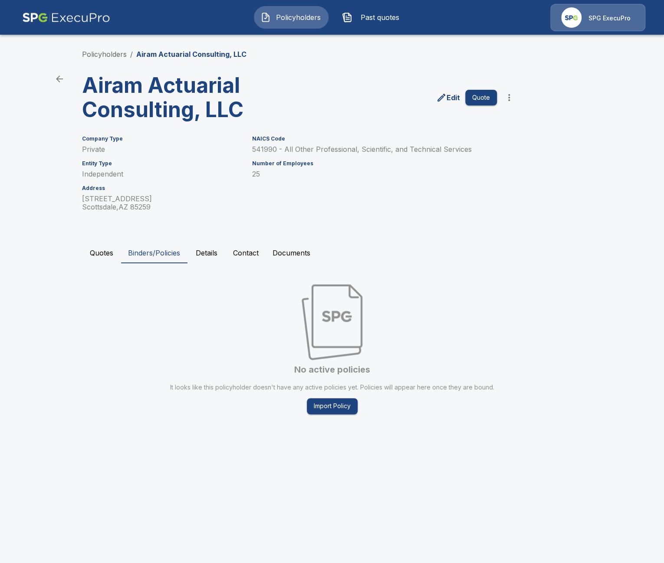
click at [90, 254] on button "Quotes" at bounding box center [101, 253] width 39 height 21
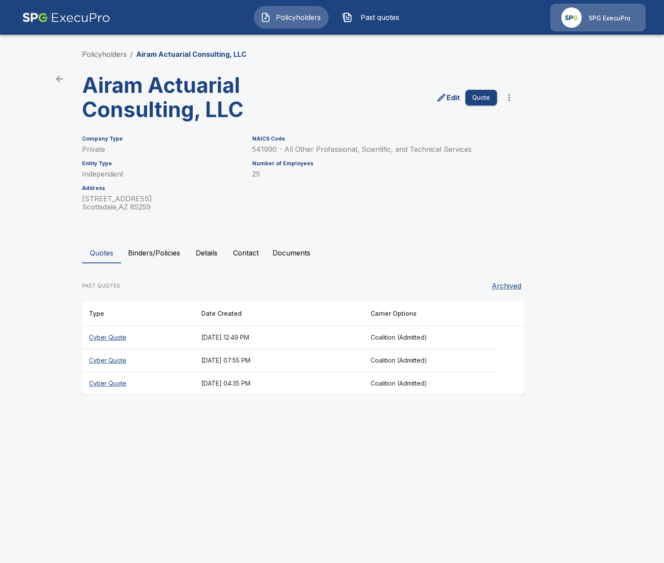
click at [165, 344] on th "Cyber Quote" at bounding box center [138, 337] width 112 height 23
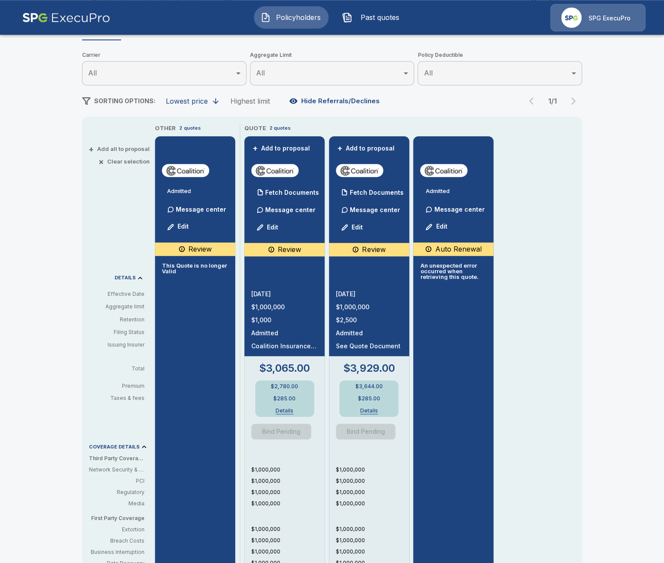
scroll to position [100, 0]
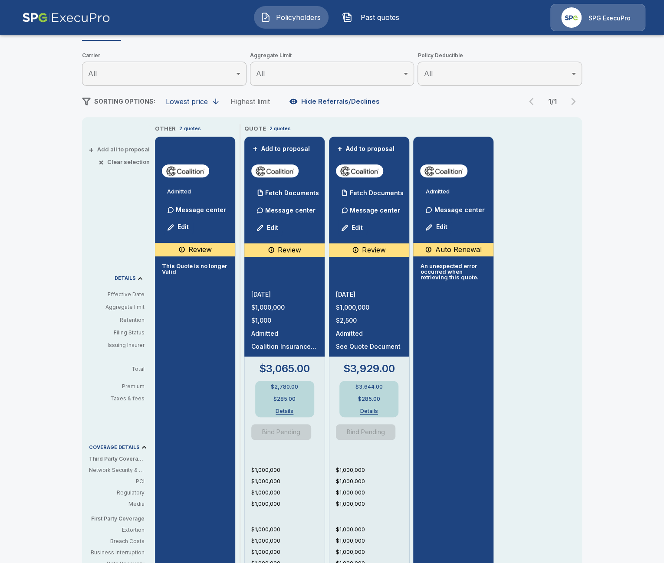
click at [38, 323] on div "Policyholders / Airam Actuarial Consulting, LLC / Quote Quote Results Broker Na…" at bounding box center [332, 364] width 664 height 847
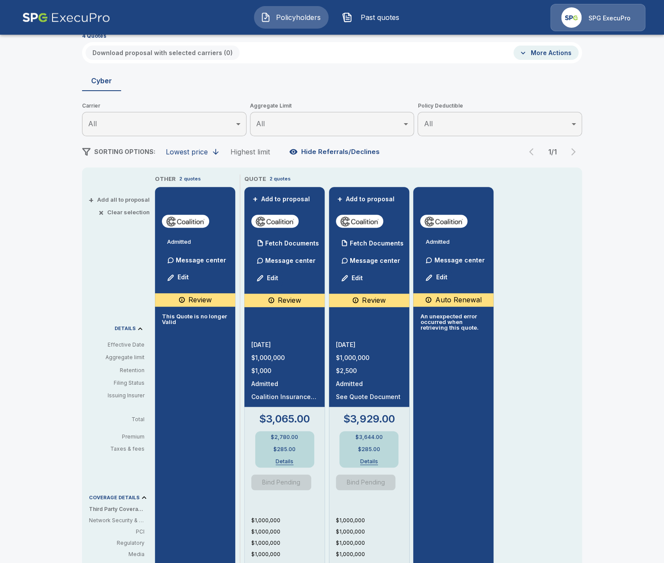
scroll to position [50, 0]
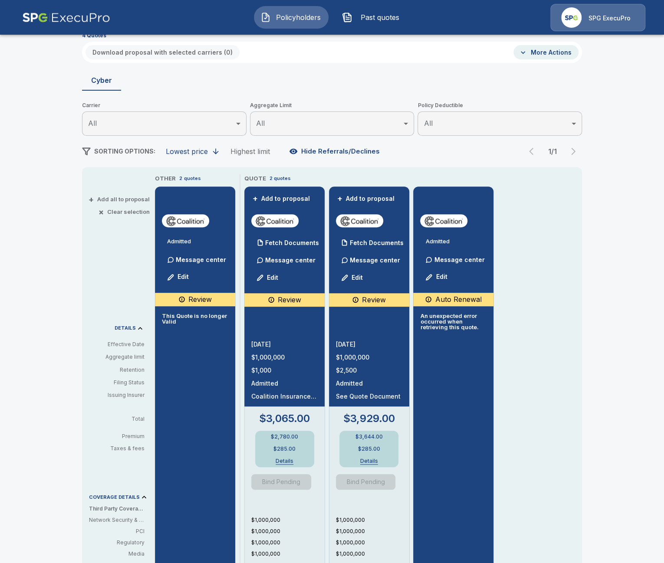
click at [18, 385] on div "Policyholders / Airam Actuarial Consulting, LLC / Quote Quote Results Broker Na…" at bounding box center [332, 414] width 664 height 847
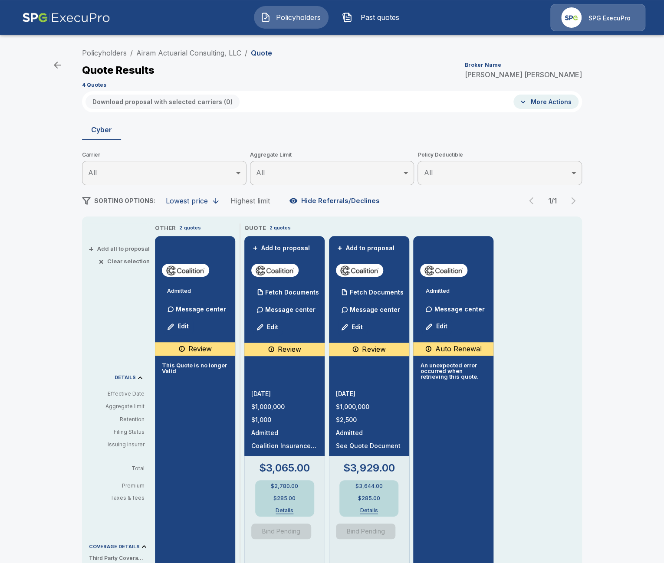
scroll to position [0, 0]
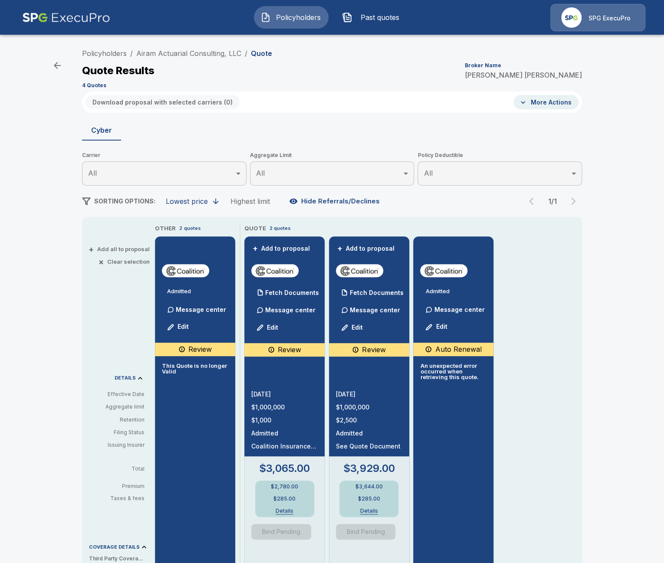
click at [60, 179] on div "Policyholders / Airam Actuarial Consulting, LLC / Quote Quote Results Broker Na…" at bounding box center [332, 464] width 664 height 847
click at [67, 357] on div "Policyholders / Airam Actuarial Consulting, LLC / Quote Quote Results Broker Na…" at bounding box center [332, 464] width 664 height 847
click at [189, 49] on li "Airam Actuarial Consulting, LLC" at bounding box center [188, 53] width 105 height 10
click at [186, 52] on link "Airam Actuarial Consulting, LLC" at bounding box center [188, 53] width 105 height 9
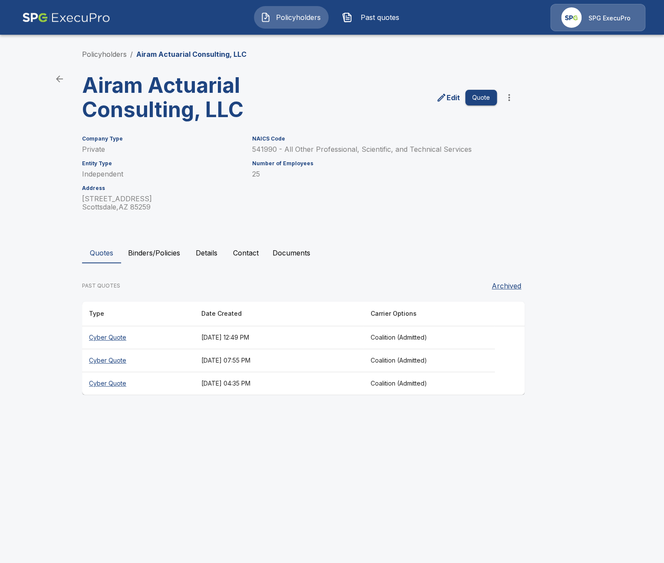
drag, startPoint x: 57, startPoint y: 371, endPoint x: 66, endPoint y: 364, distance: 10.9
click at [60, 369] on main "Policyholders / Airam Actuarial Consulting, LLC Airam Actuarial Consulting, LLC…" at bounding box center [332, 205] width 664 height 411
click at [151, 256] on button "Binders/Policies" at bounding box center [154, 253] width 66 height 21
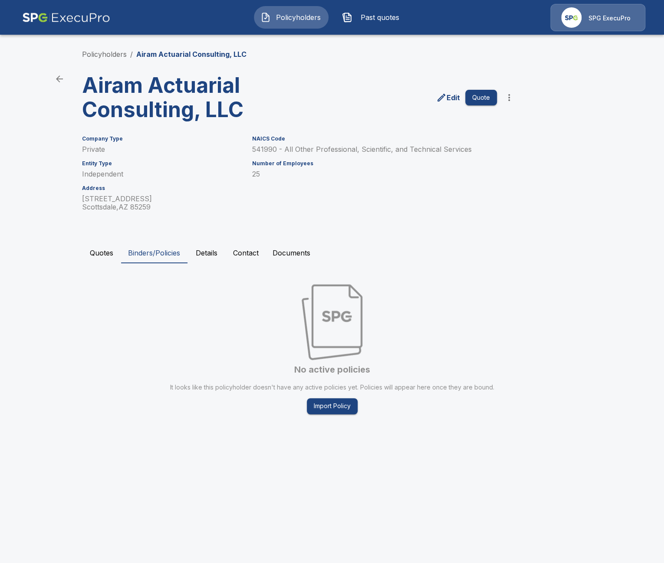
click at [99, 257] on button "Quotes" at bounding box center [101, 253] width 39 height 21
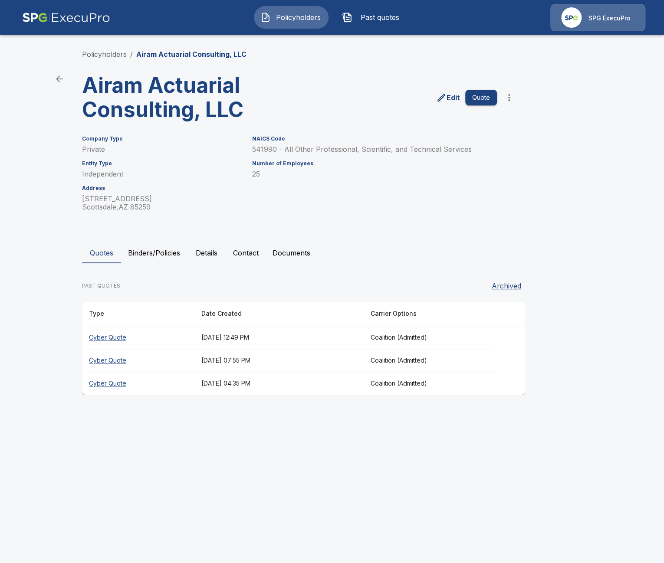
click at [259, 386] on th "[DATE] 04:35 PM" at bounding box center [278, 383] width 169 height 23
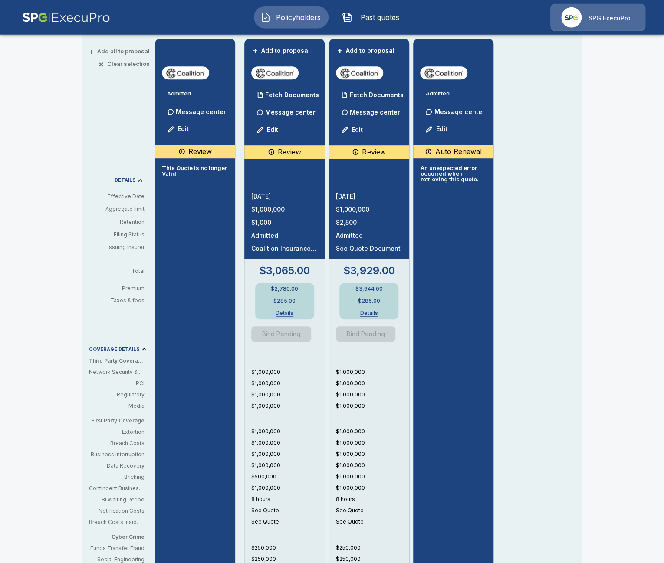
scroll to position [200, 0]
